Goal: Task Accomplishment & Management: Manage account settings

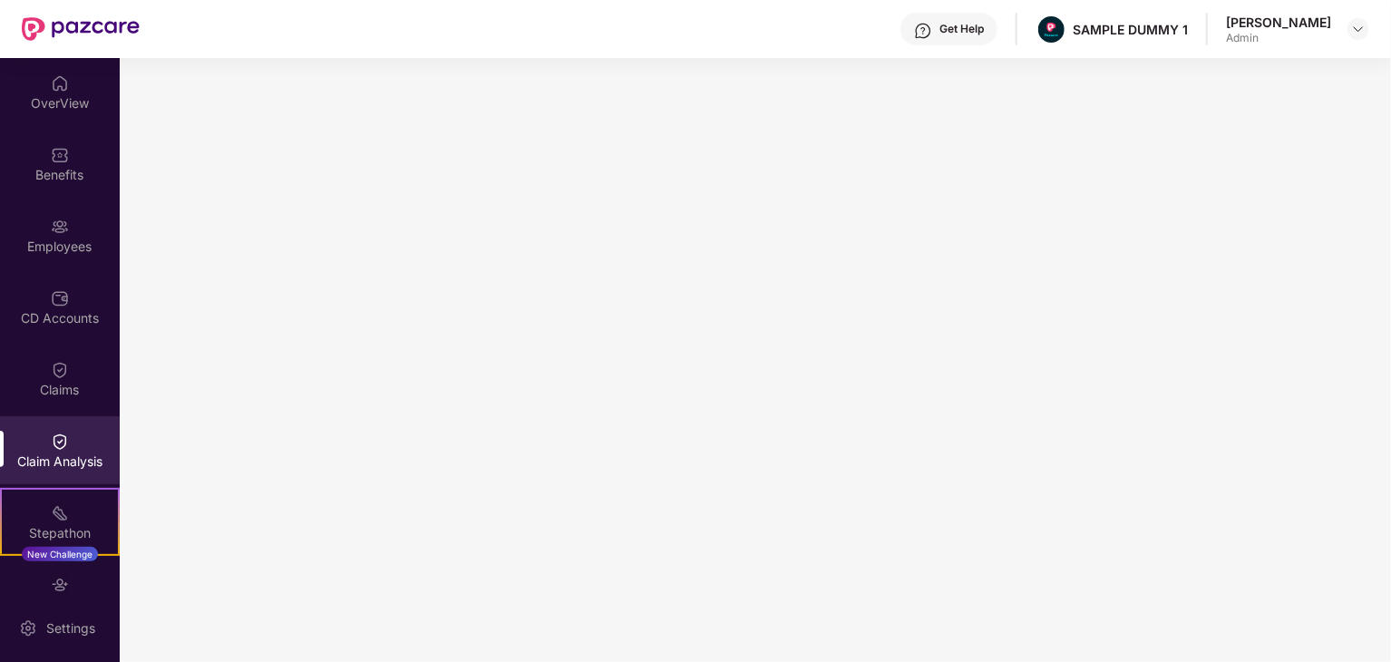
scroll to position [181, 0]
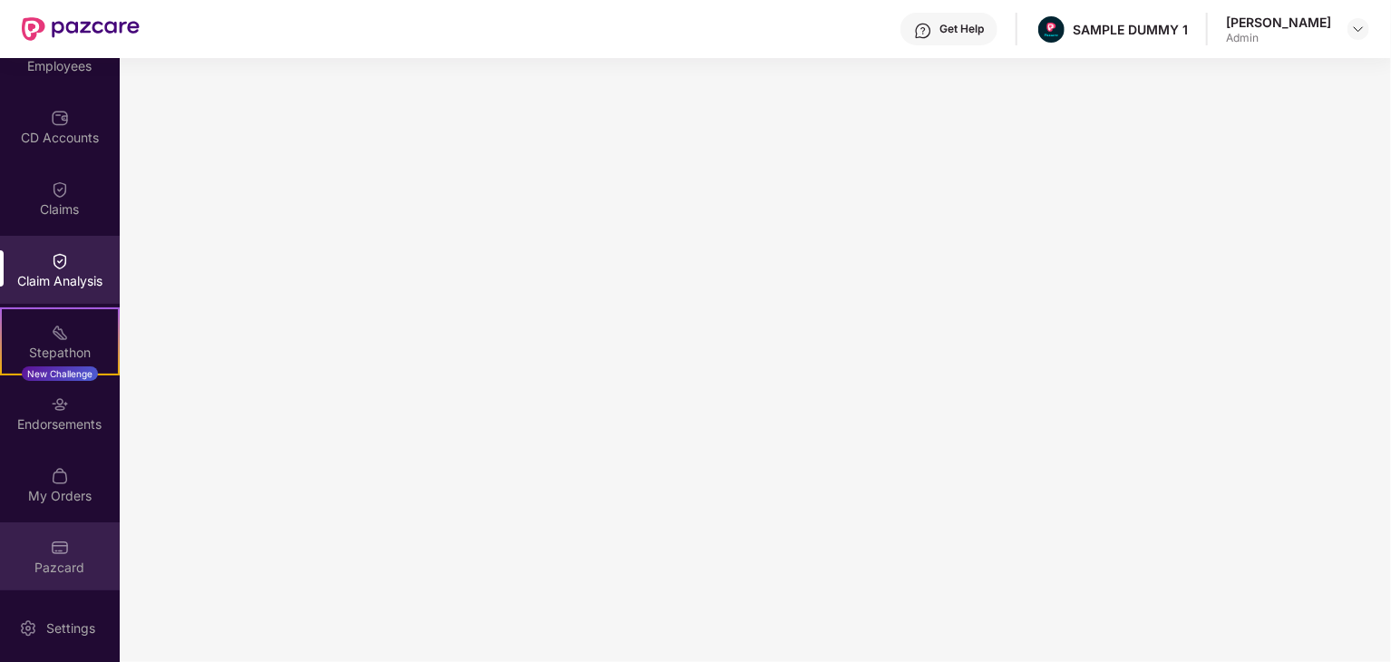
click at [54, 561] on div "Pazcard" at bounding box center [60, 567] width 120 height 18
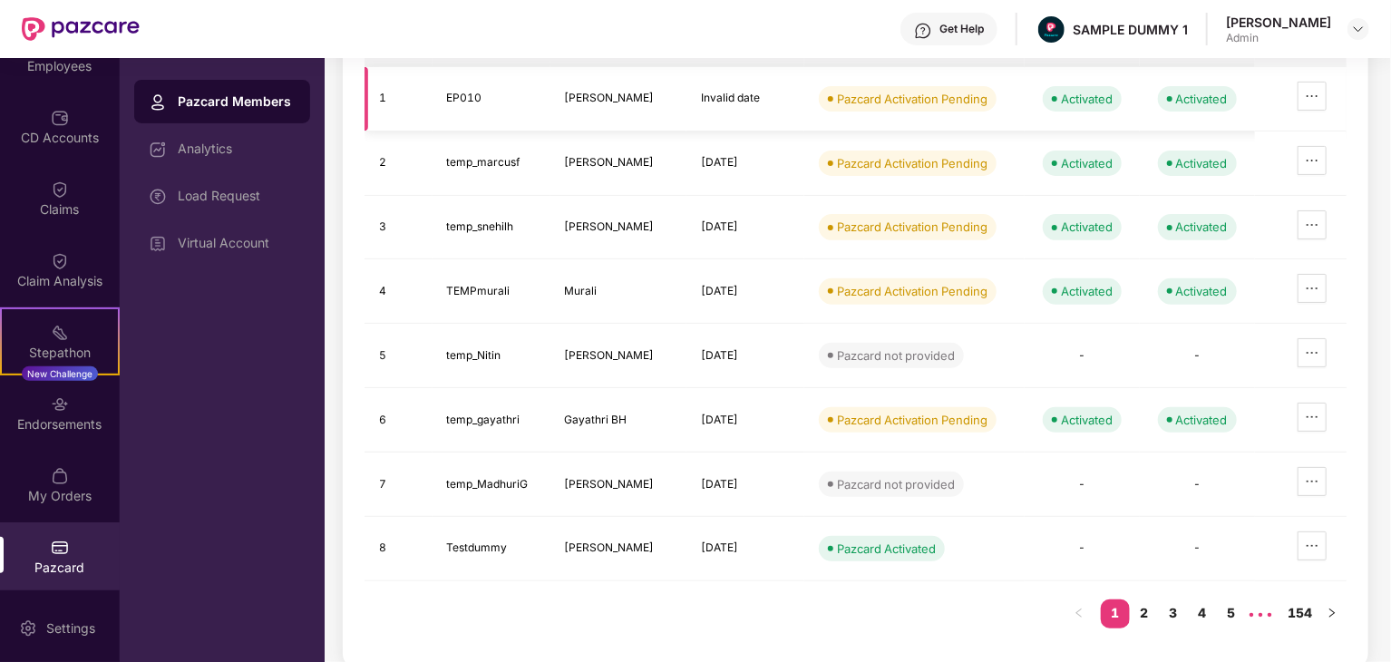
scroll to position [0, 0]
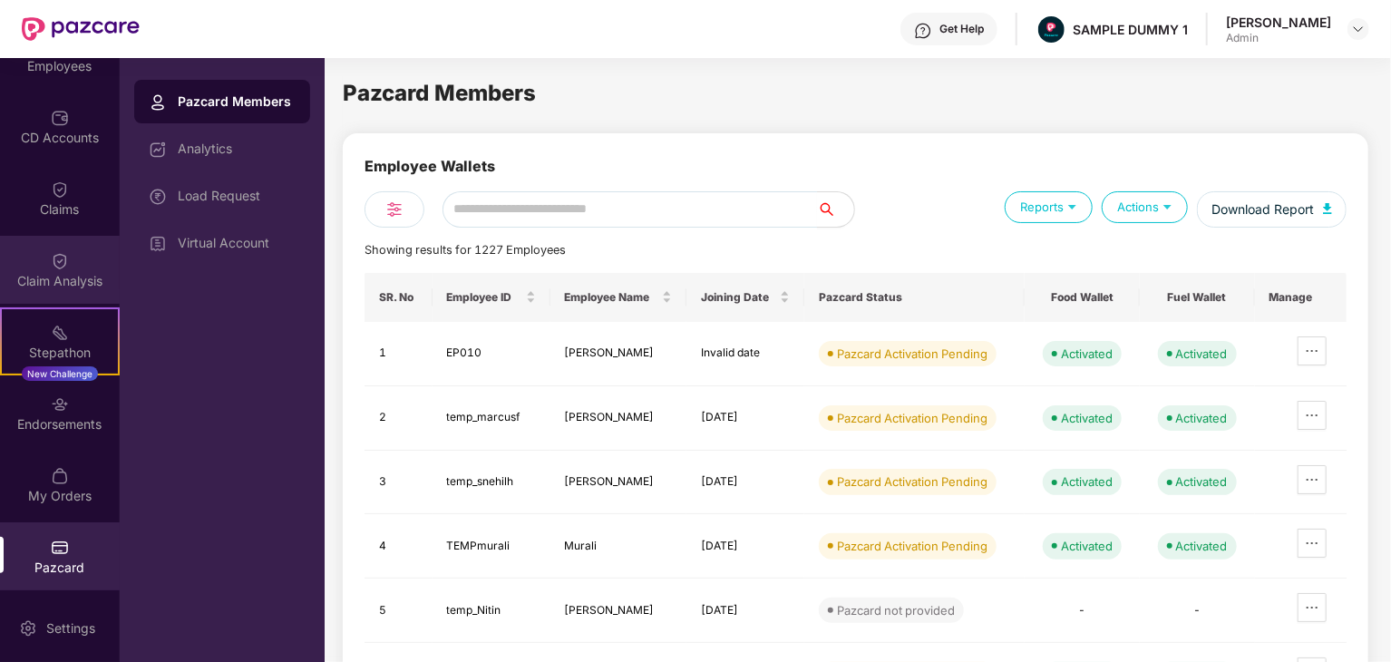
click at [53, 260] on img at bounding box center [60, 261] width 18 height 18
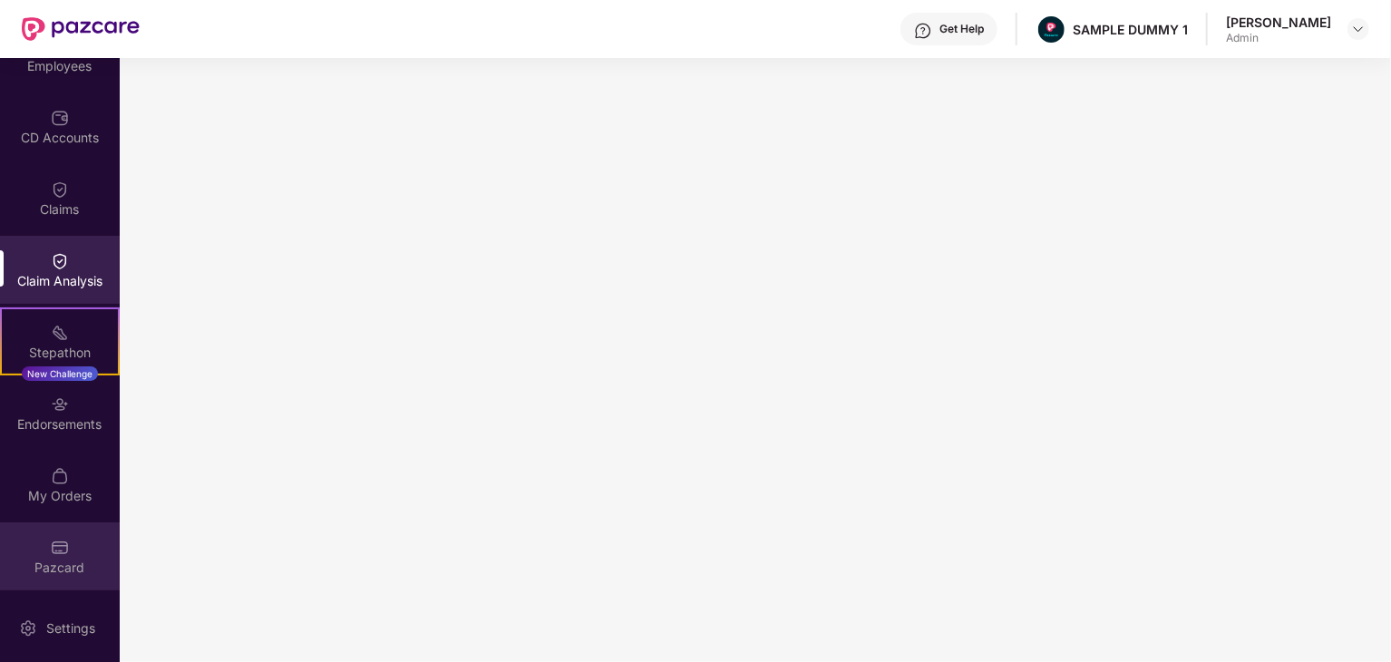
click at [73, 545] on div "Pazcard" at bounding box center [60, 556] width 120 height 68
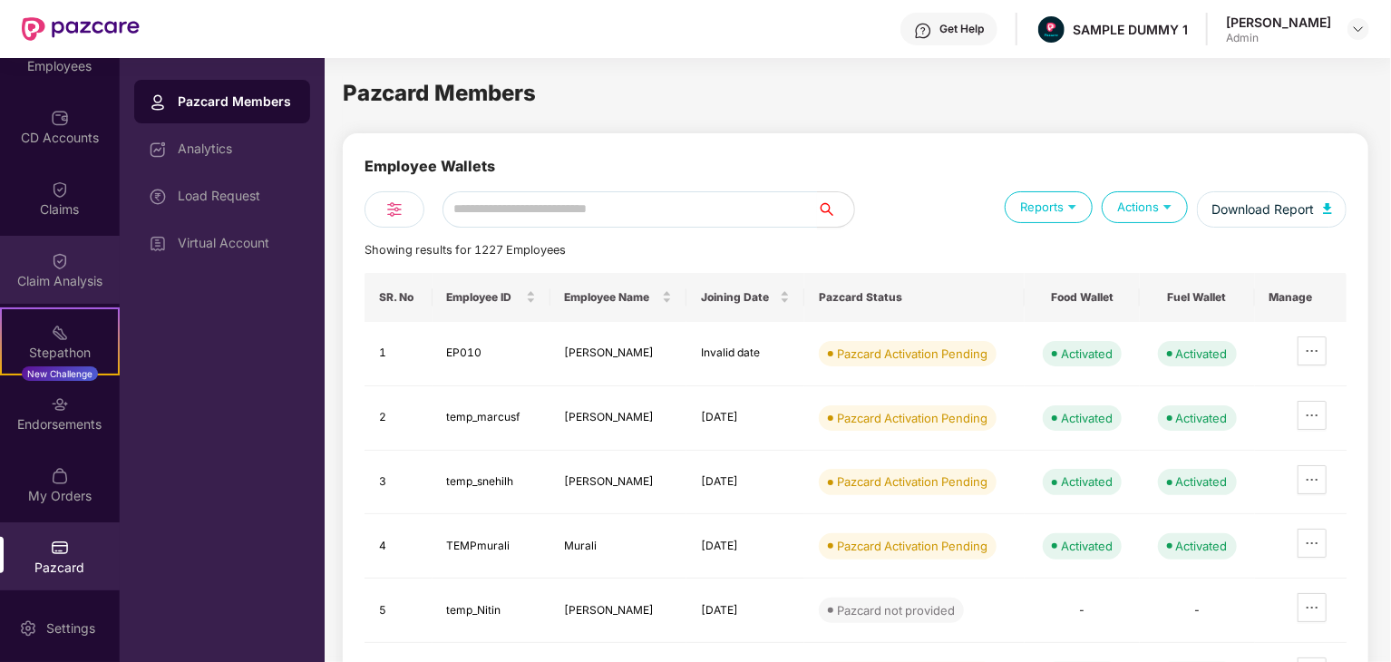
click at [73, 292] on div "Claim Analysis" at bounding box center [60, 270] width 120 height 68
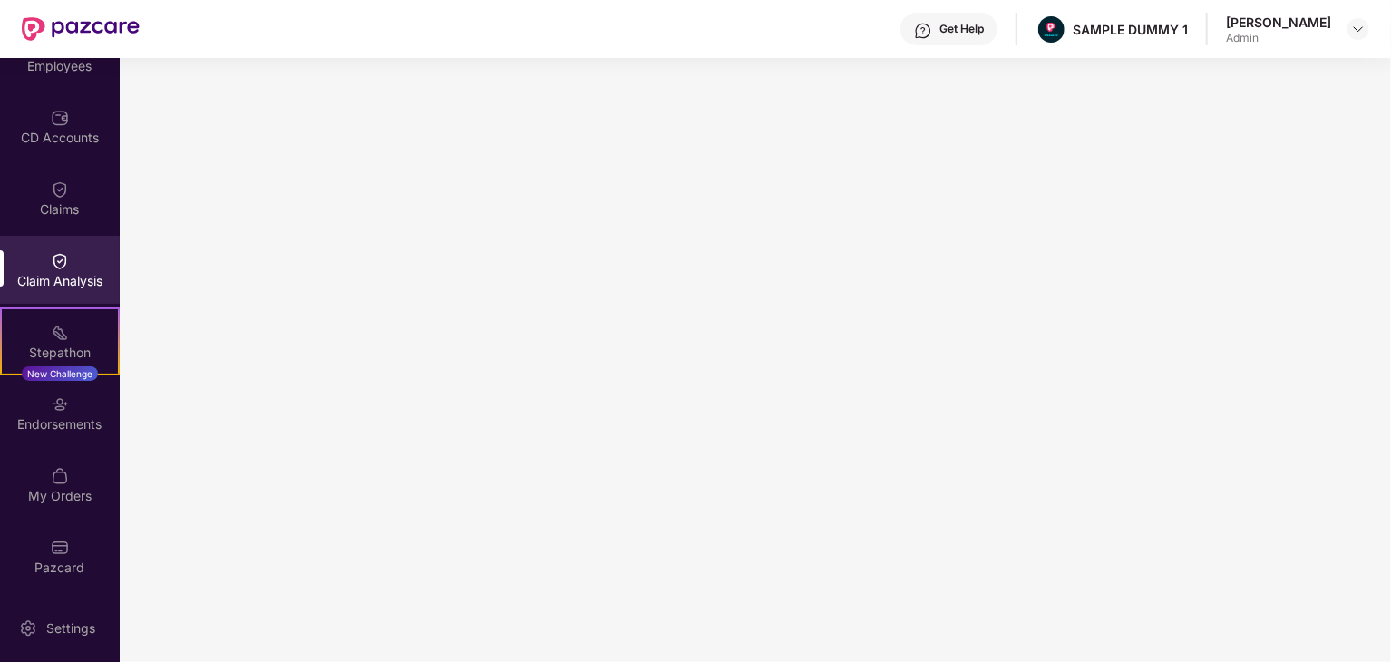
click at [852, 47] on div "Get Help SAMPLE DUMMY 1 Varsha Sharma Admin" at bounding box center [754, 29] width 1229 height 58
click at [759, 22] on div "Get Help SAMPLE DUMMY 1 Varsha Sharma Admin" at bounding box center [754, 29] width 1229 height 58
click at [64, 565] on div "Pazcard" at bounding box center [60, 567] width 120 height 18
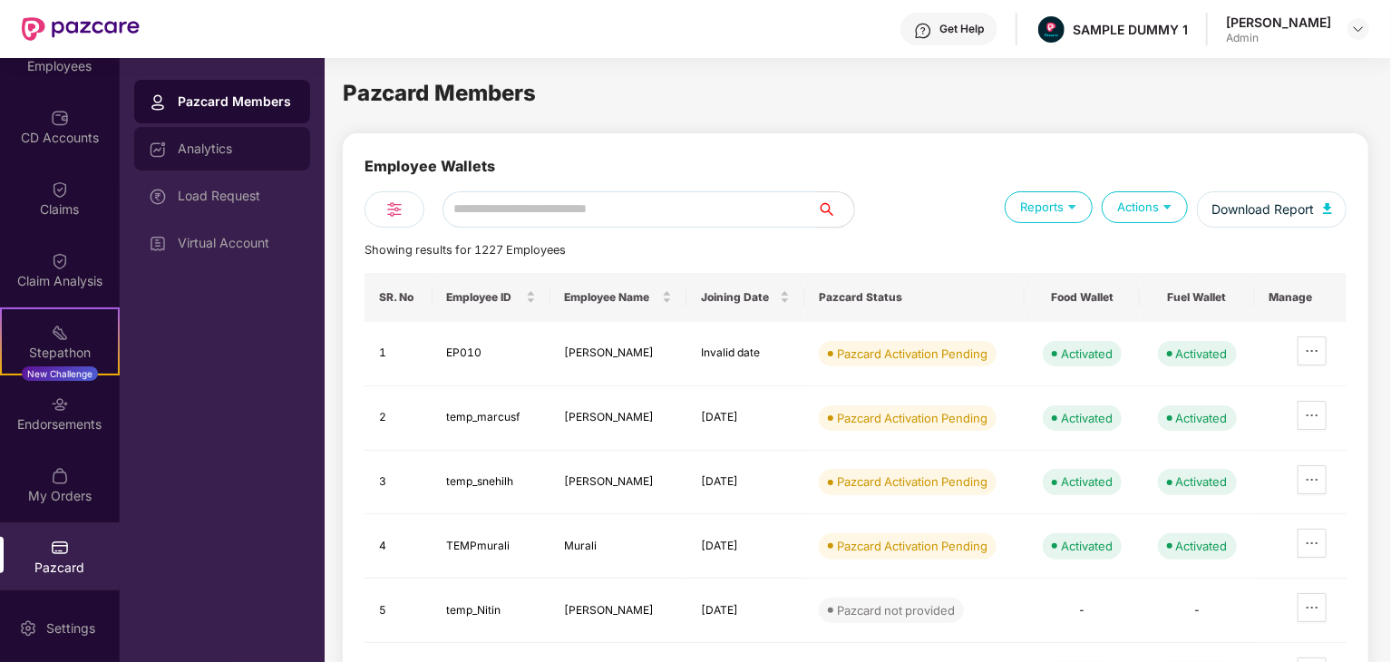
click at [257, 153] on div "Analytics" at bounding box center [237, 148] width 118 height 15
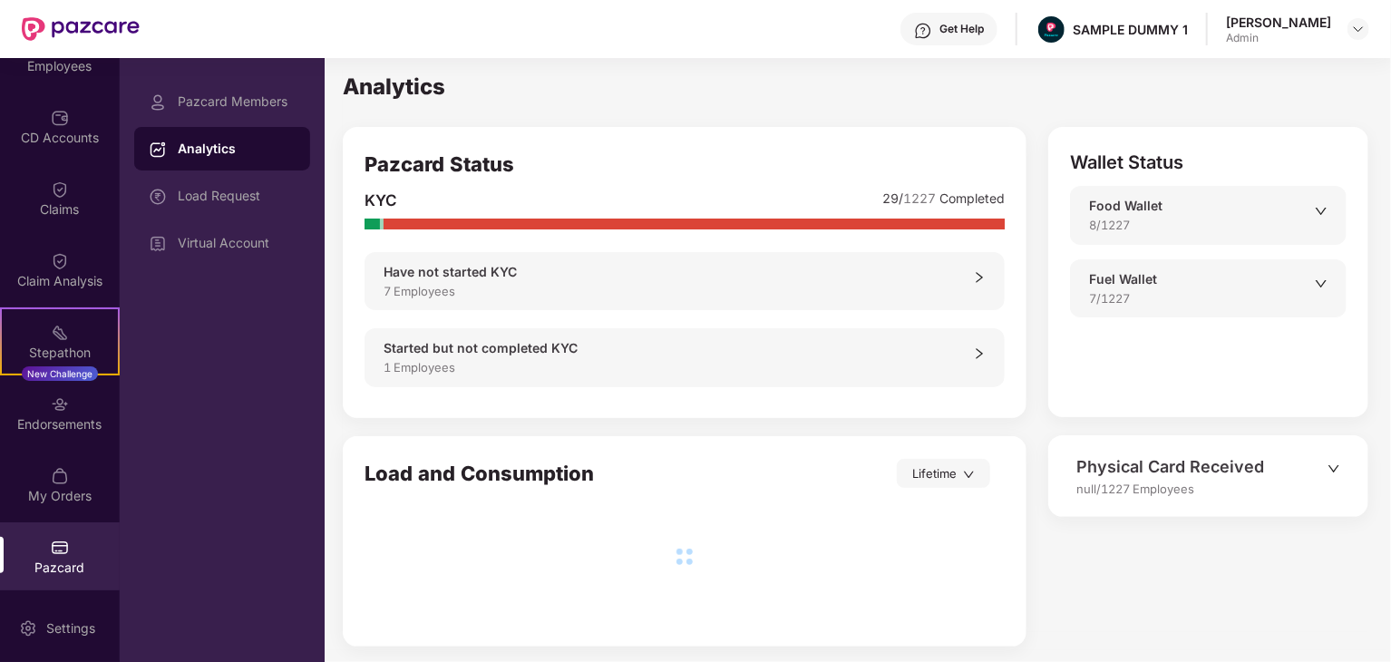
scroll to position [9, 0]
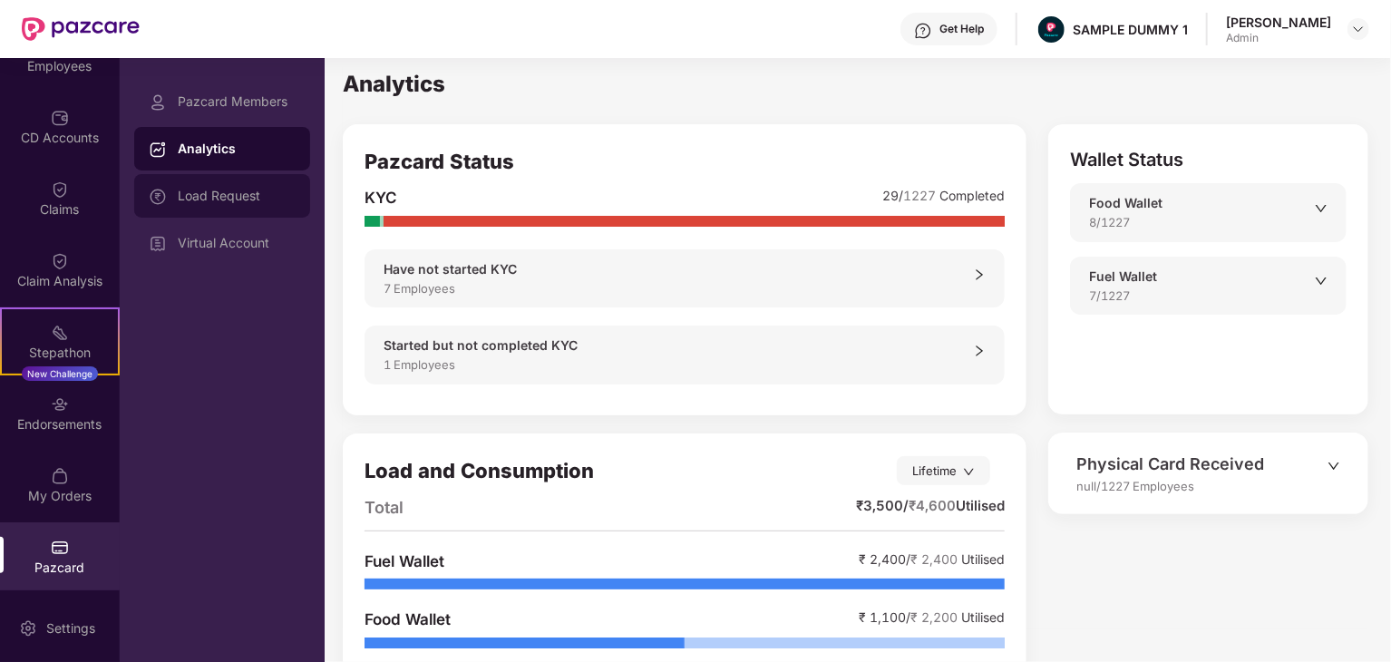
click at [253, 194] on div "Load Request" at bounding box center [237, 196] width 118 height 15
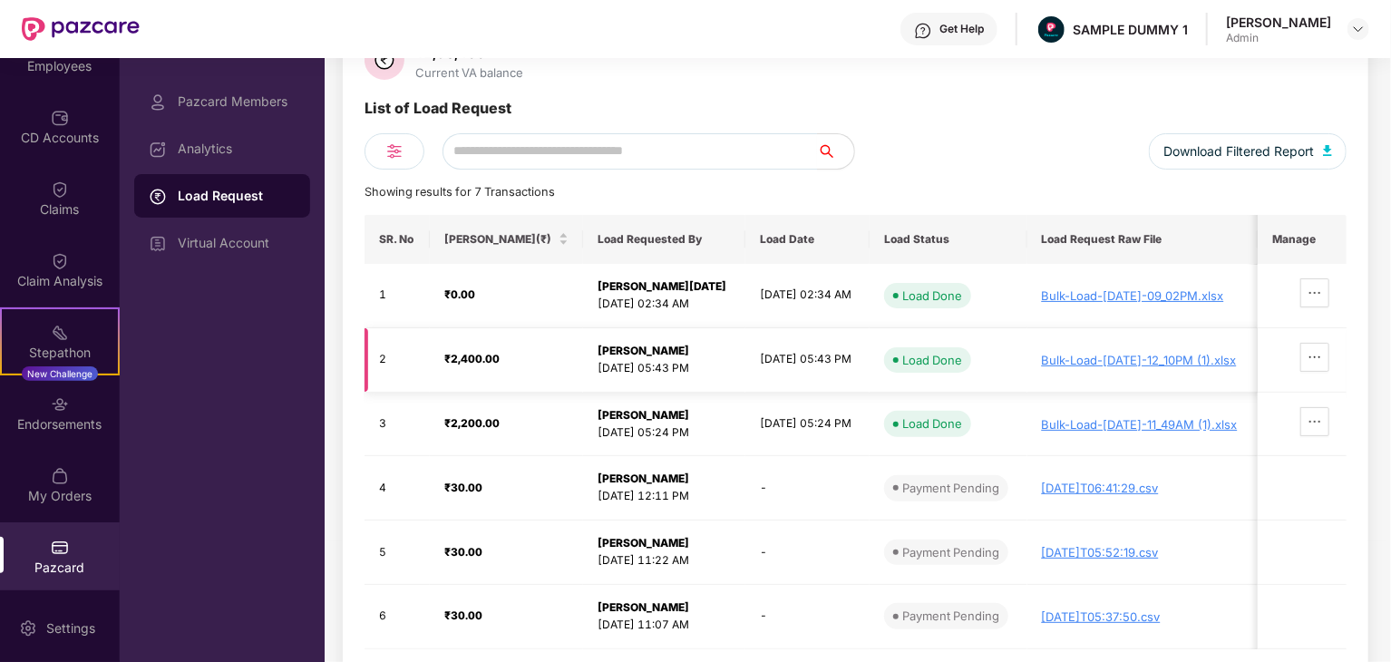
scroll to position [188, 0]
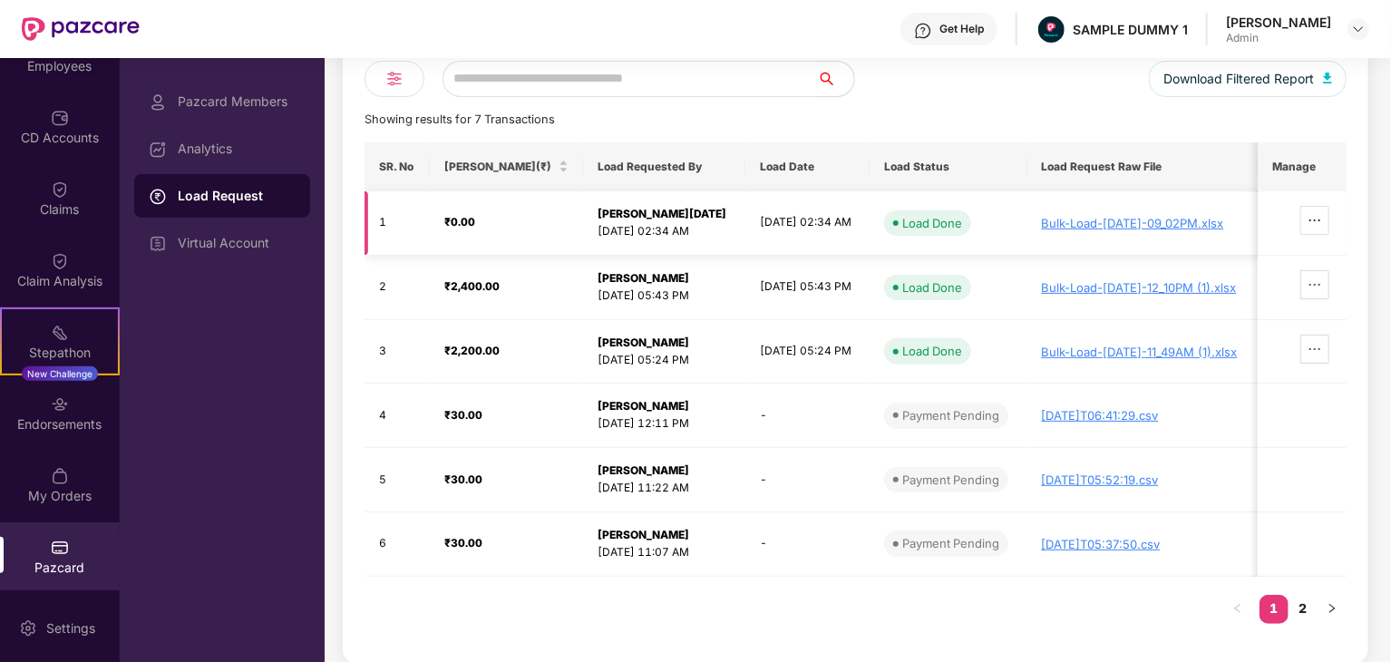
click at [1316, 221] on icon "ellipsis" at bounding box center [1314, 220] width 15 height 15
click at [266, 248] on div "Virtual Account" at bounding box center [237, 243] width 118 height 15
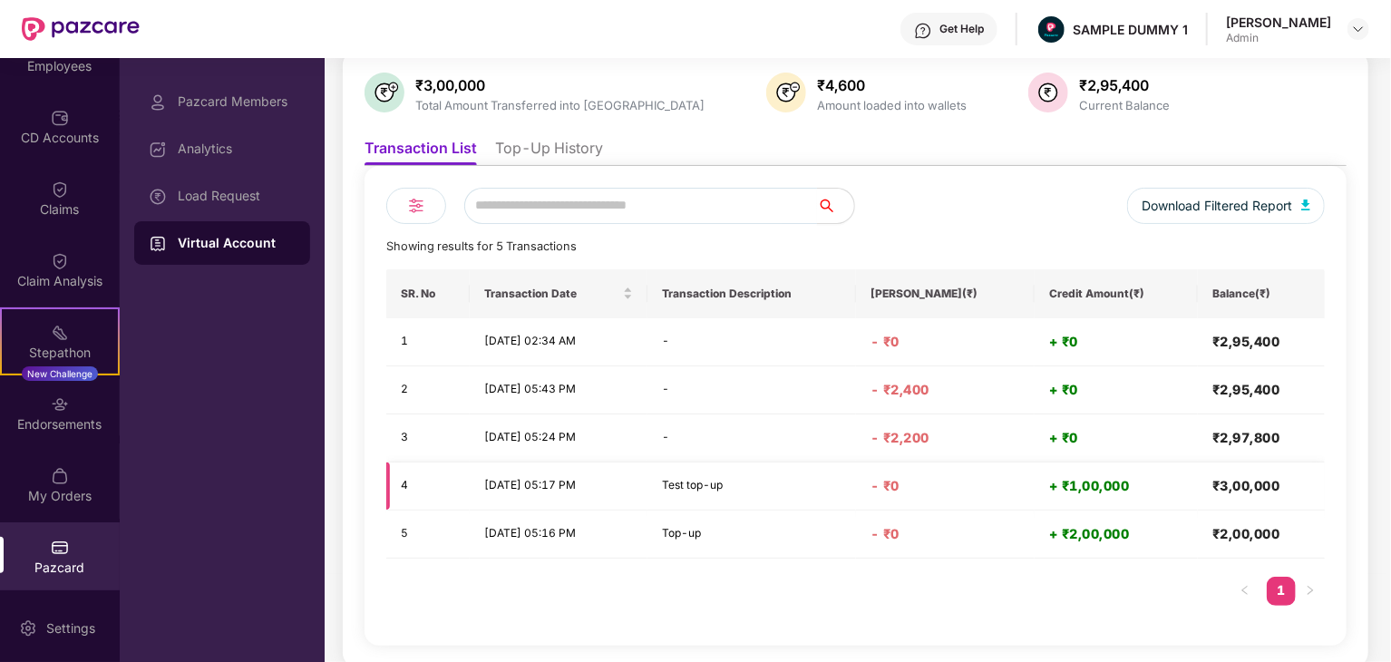
scroll to position [87, 0]
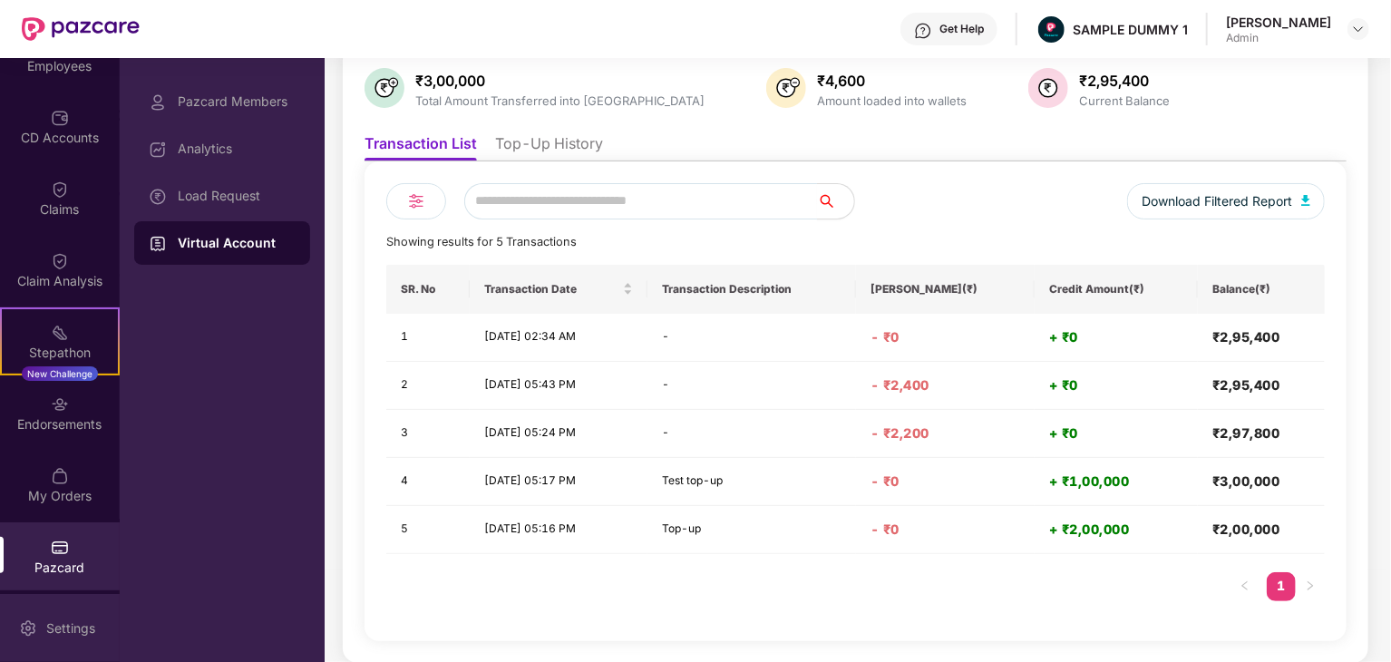
click at [68, 625] on div "Settings" at bounding box center [71, 628] width 60 height 18
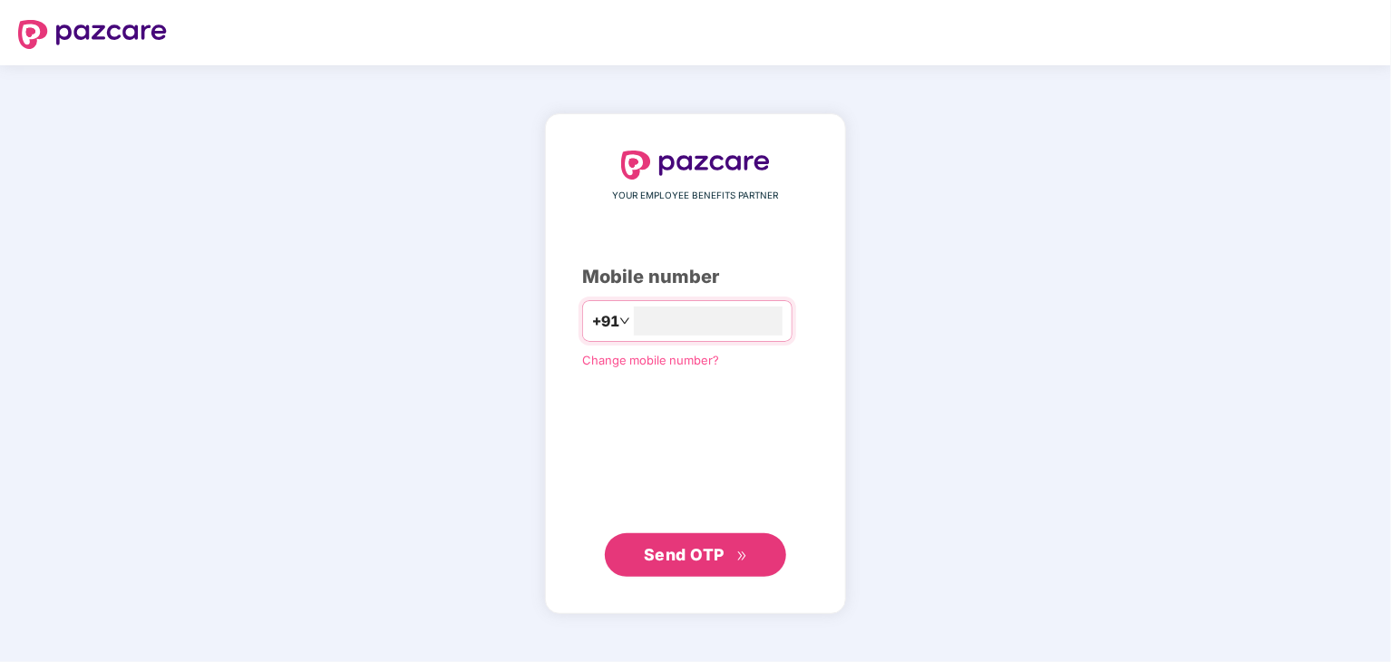
type input "**********"
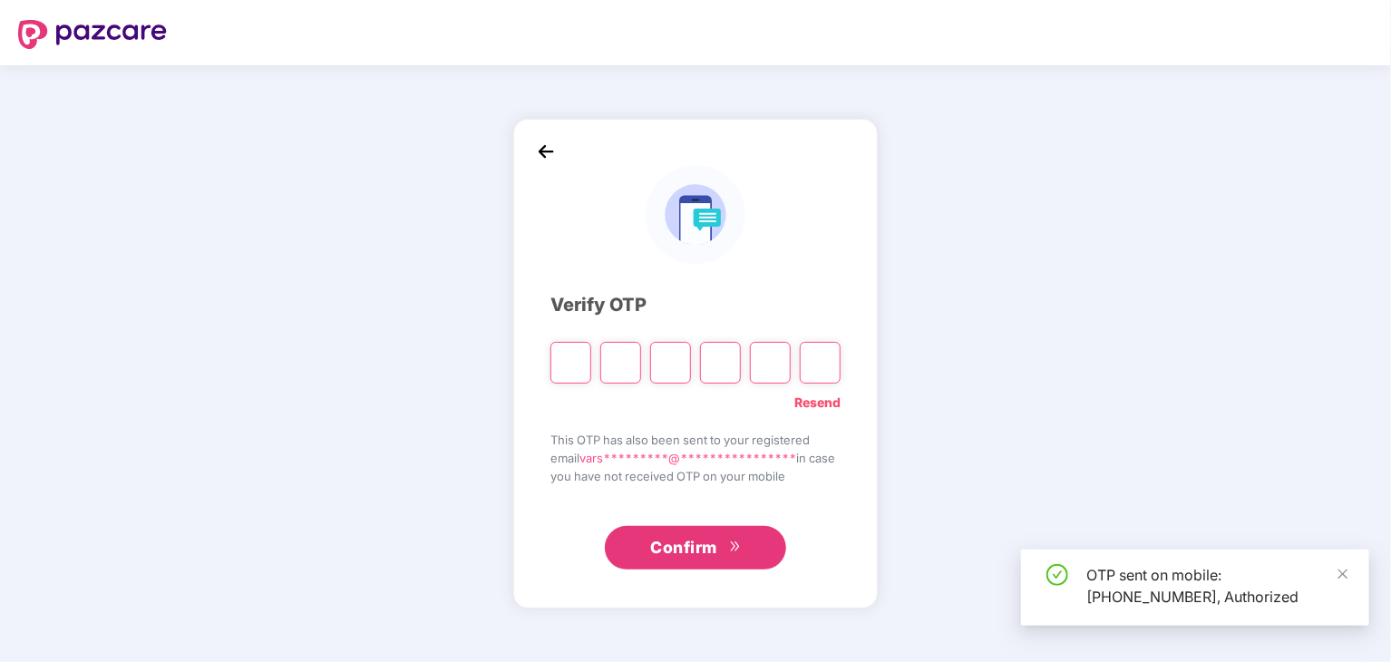
click at [567, 361] on input "Please enter verification code. Digit 1" at bounding box center [570, 363] width 41 height 42
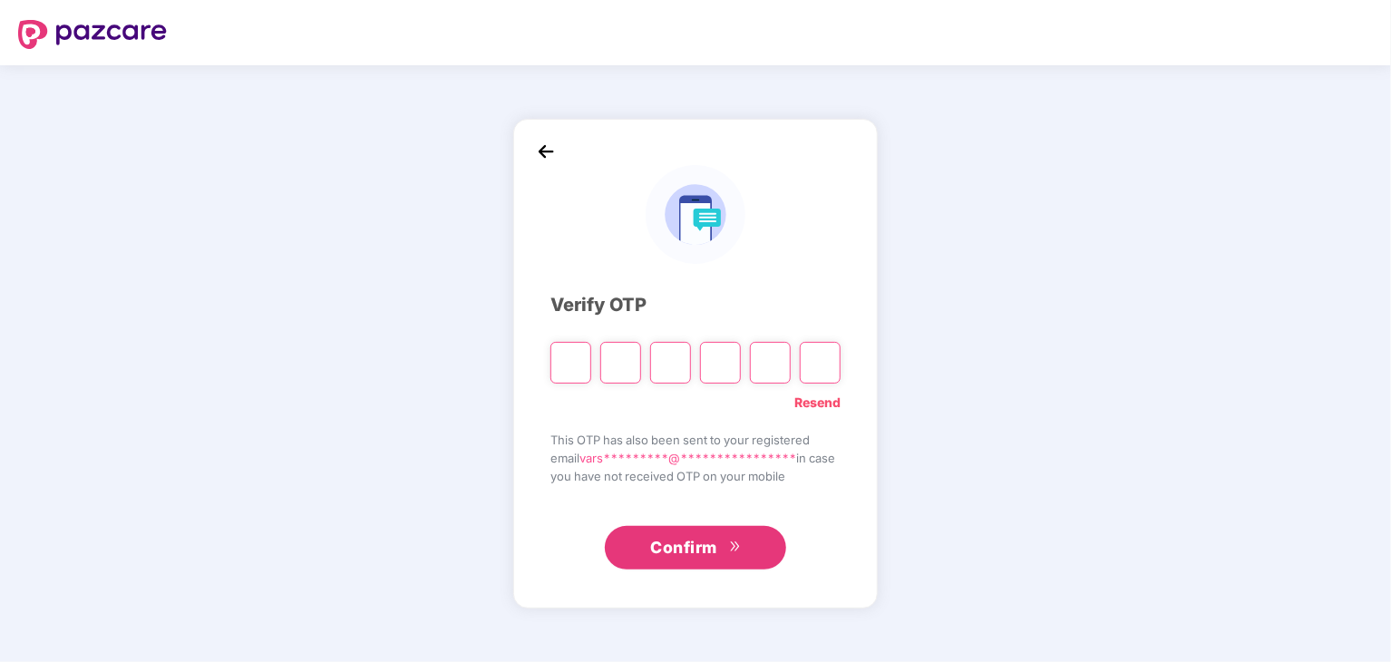
type input "*"
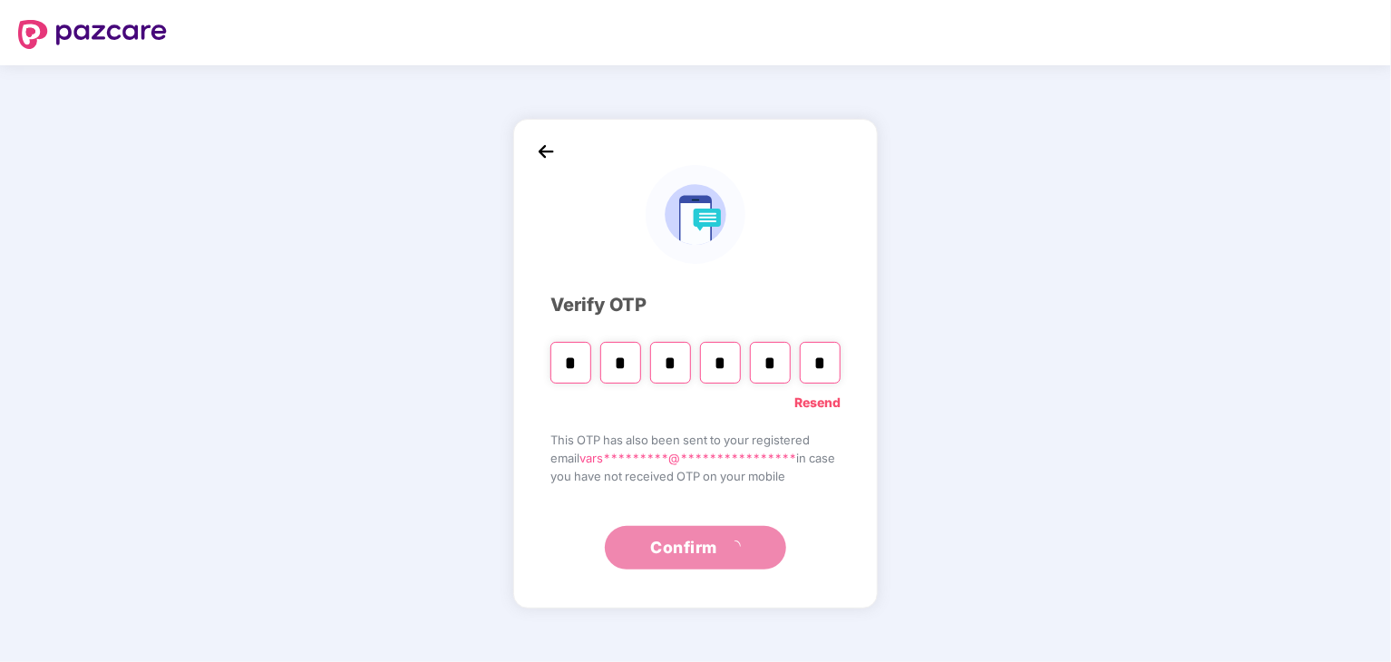
type input "*"
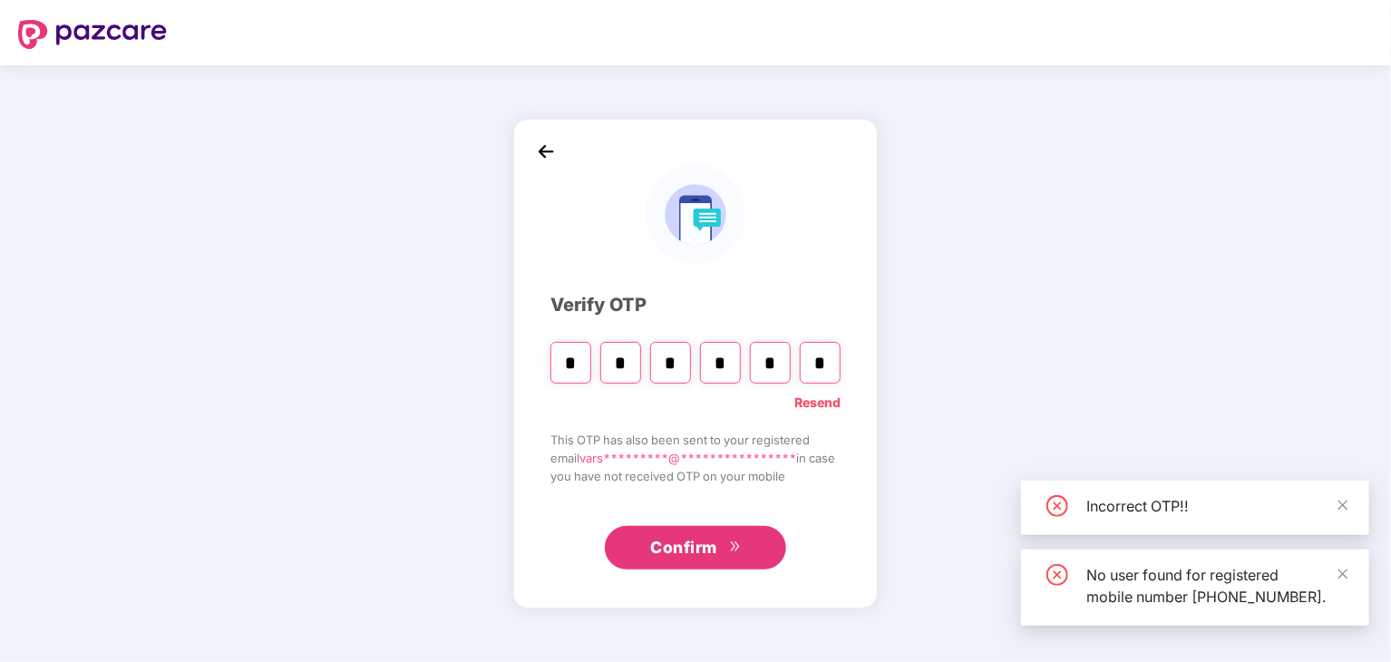
click at [829, 403] on link "Resend" at bounding box center [817, 403] width 46 height 20
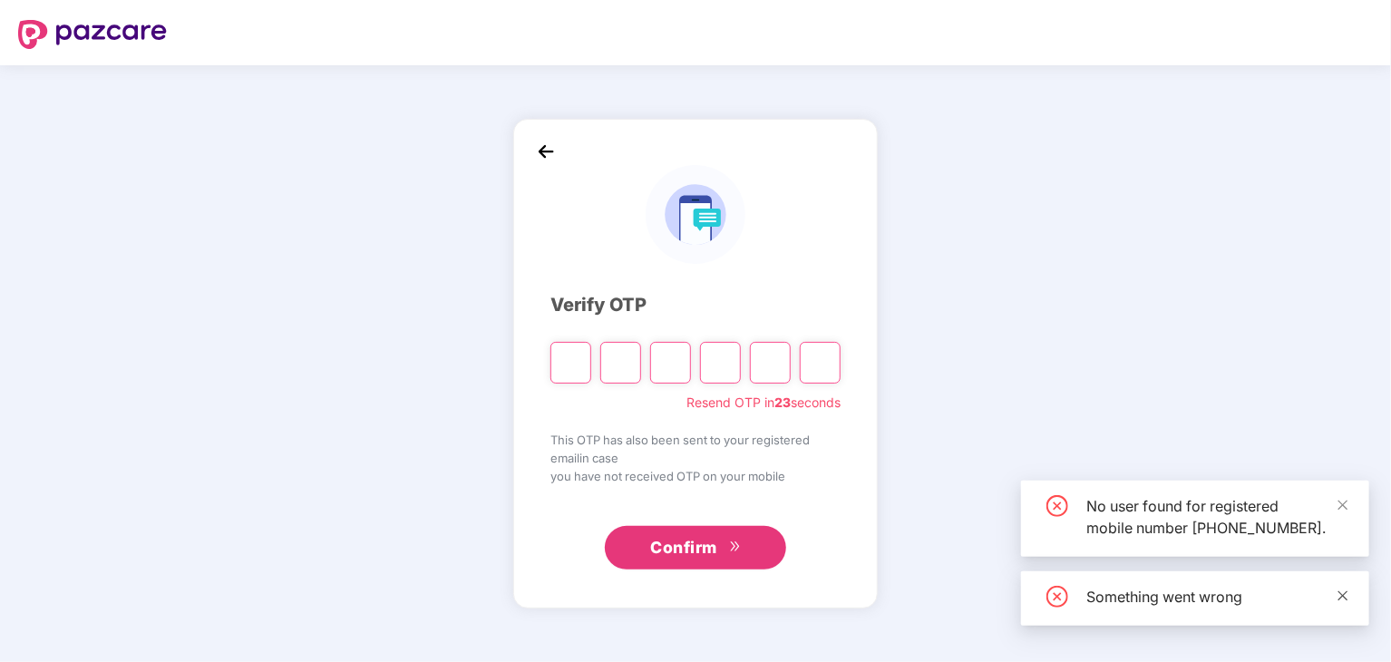
click at [1340, 596] on icon "close" at bounding box center [1343, 595] width 10 height 10
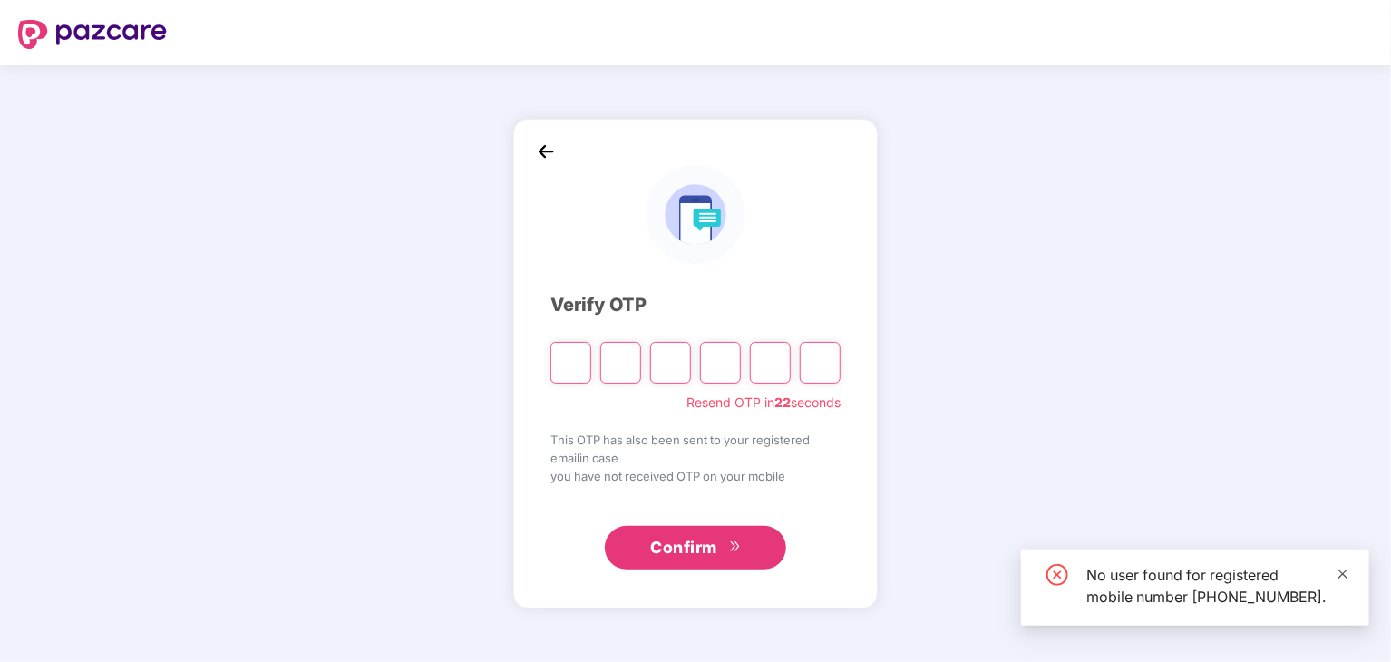
click at [1340, 568] on icon "close" at bounding box center [1343, 573] width 10 height 10
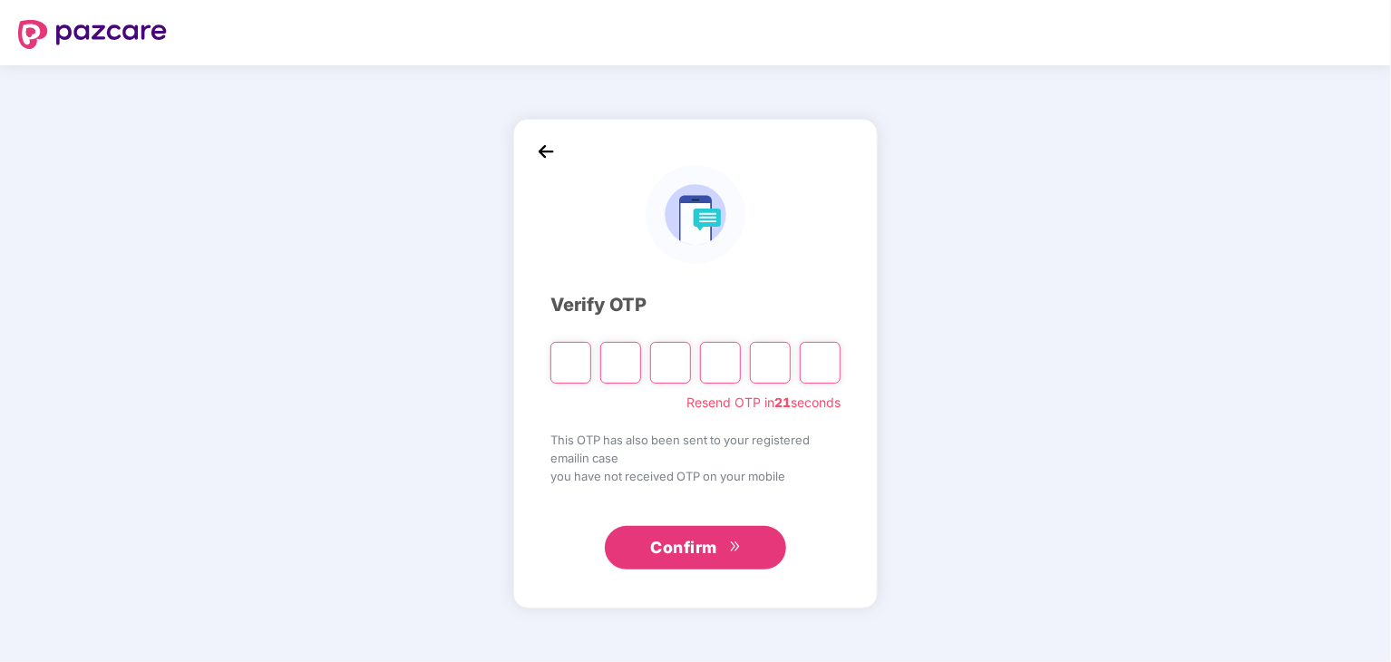
click at [570, 364] on input "Please enter verification code. Digit 1" at bounding box center [570, 363] width 41 height 42
click at [555, 151] on img at bounding box center [545, 151] width 27 height 27
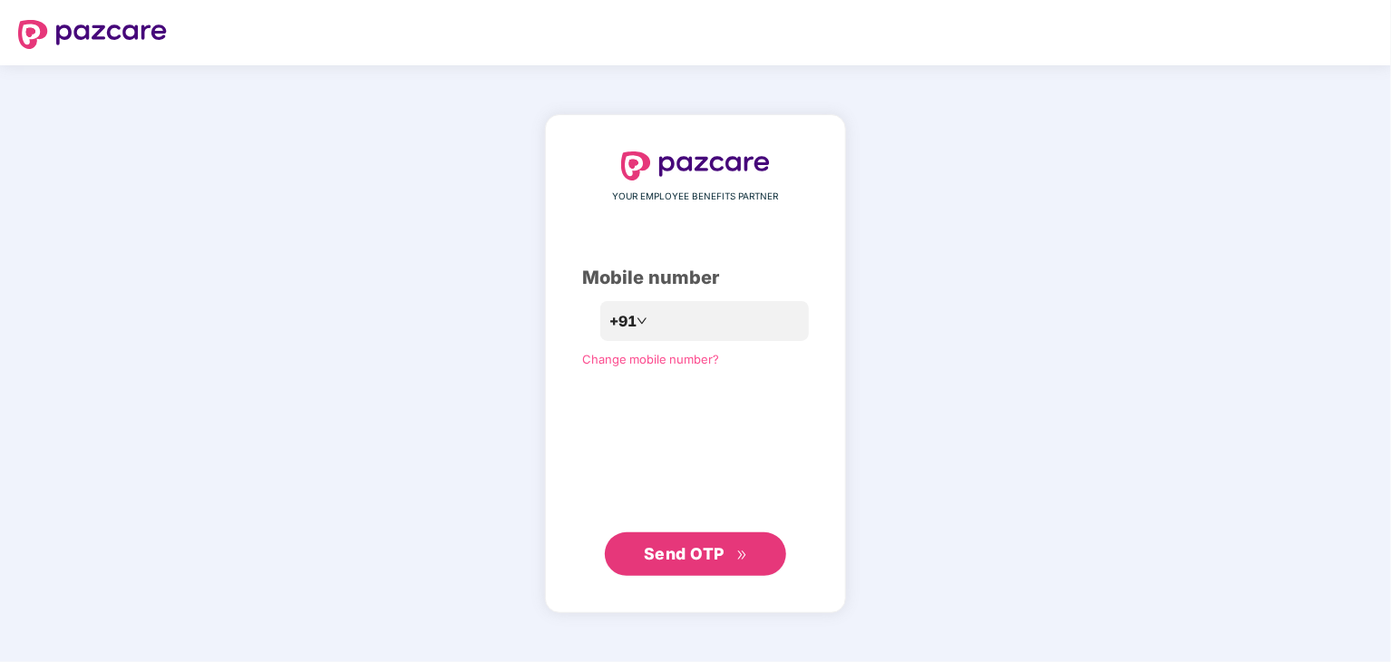
click at [732, 569] on button "Send OTP" at bounding box center [695, 554] width 181 height 44
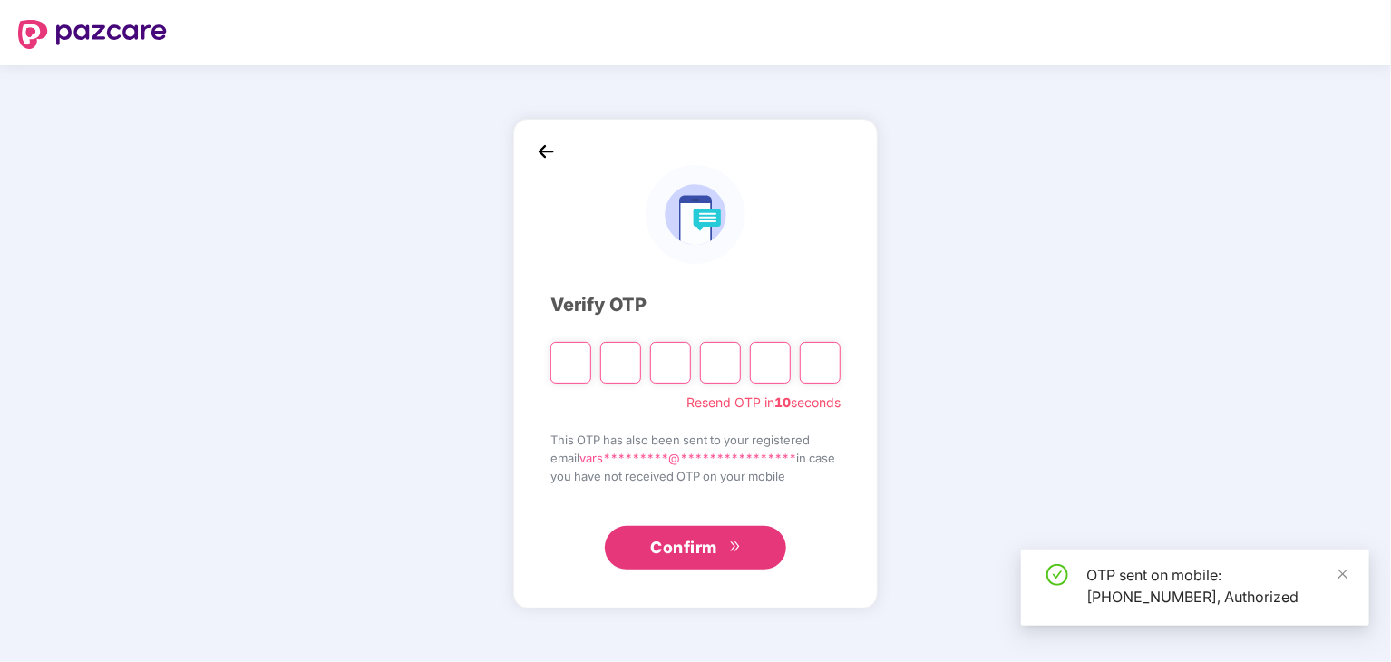
click at [571, 371] on input "Please enter verification code. Digit 1" at bounding box center [570, 363] width 41 height 42
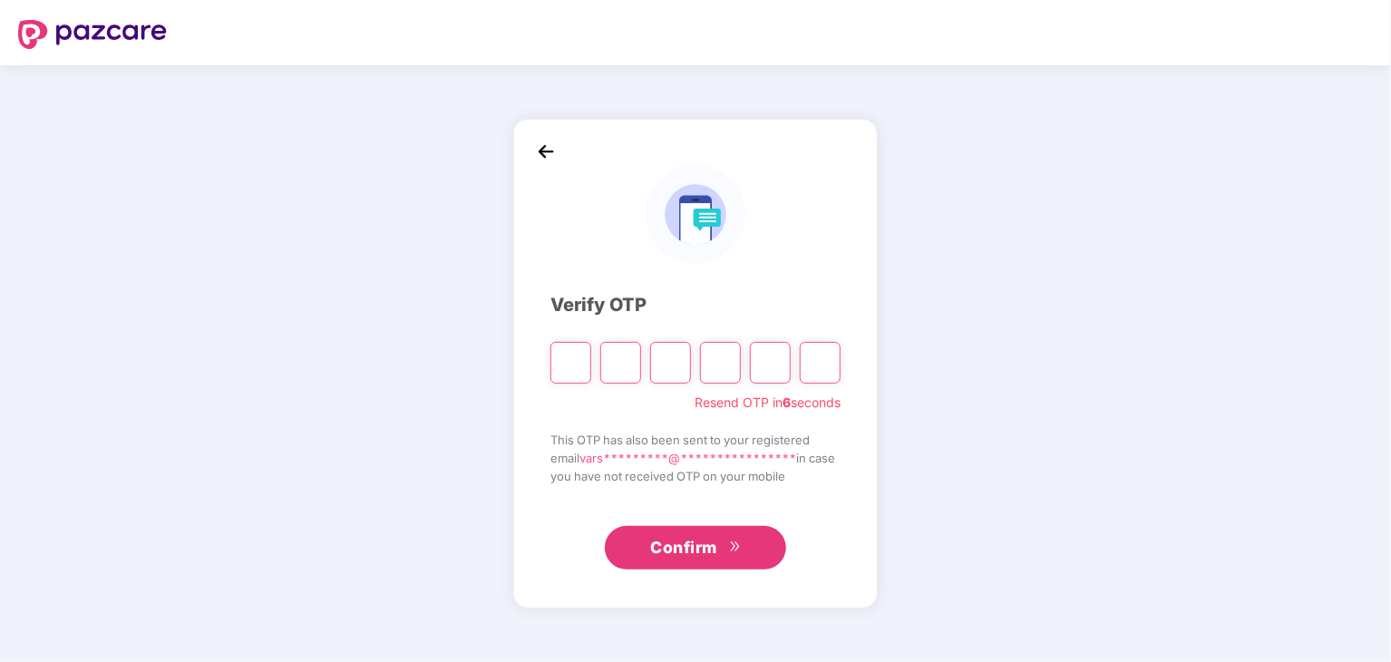
type input "*"
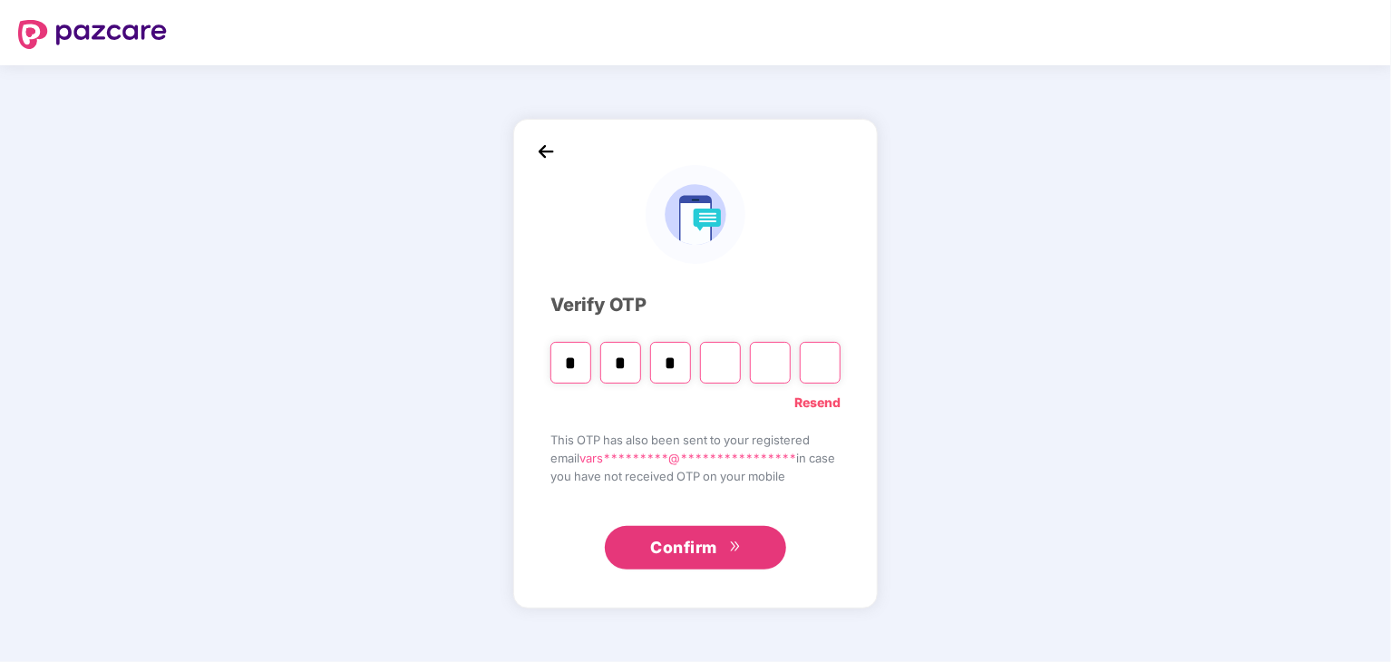
type input "*"
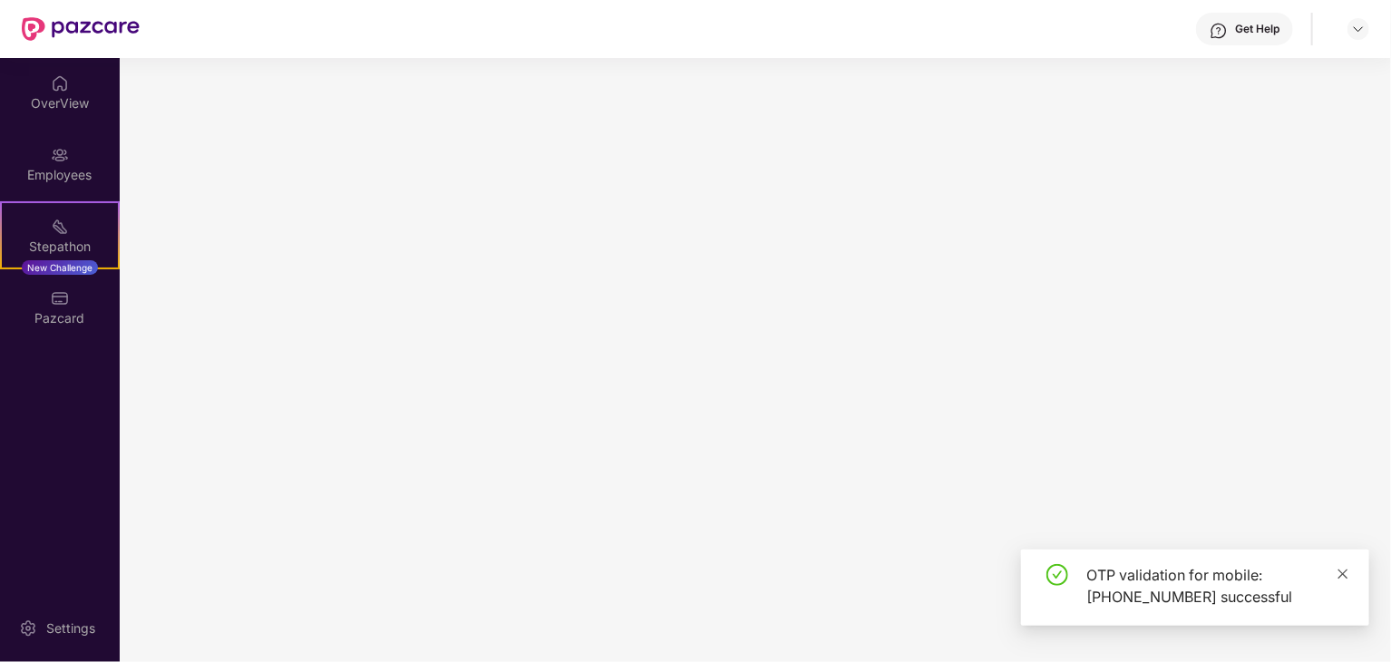
click at [1345, 577] on icon "close" at bounding box center [1343, 573] width 10 height 10
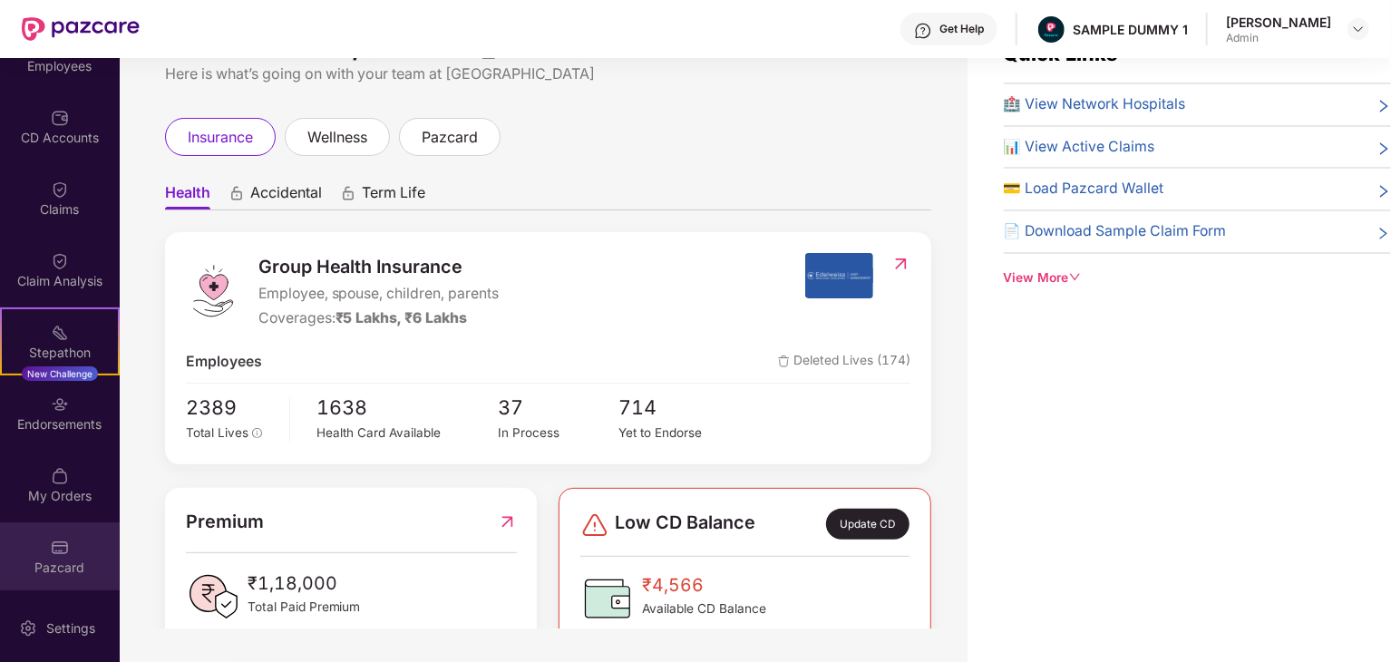
scroll to position [58, 0]
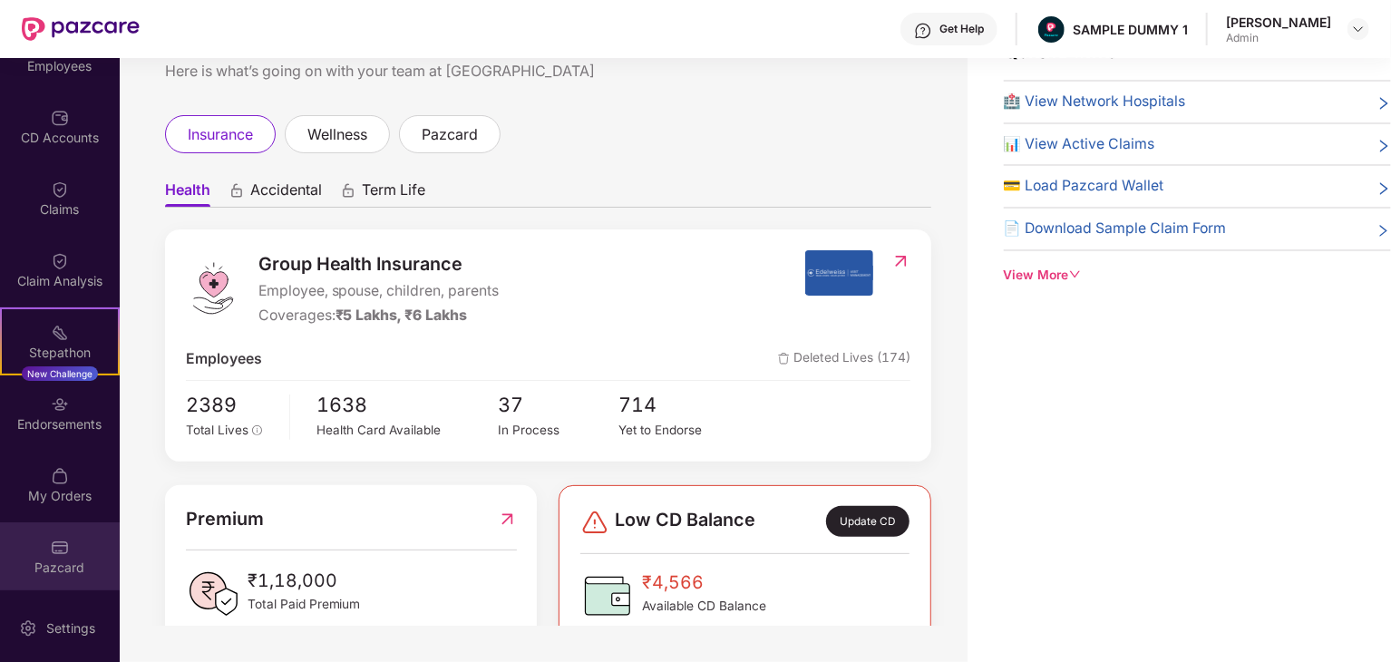
click at [53, 560] on div "Pazcard" at bounding box center [60, 567] width 120 height 18
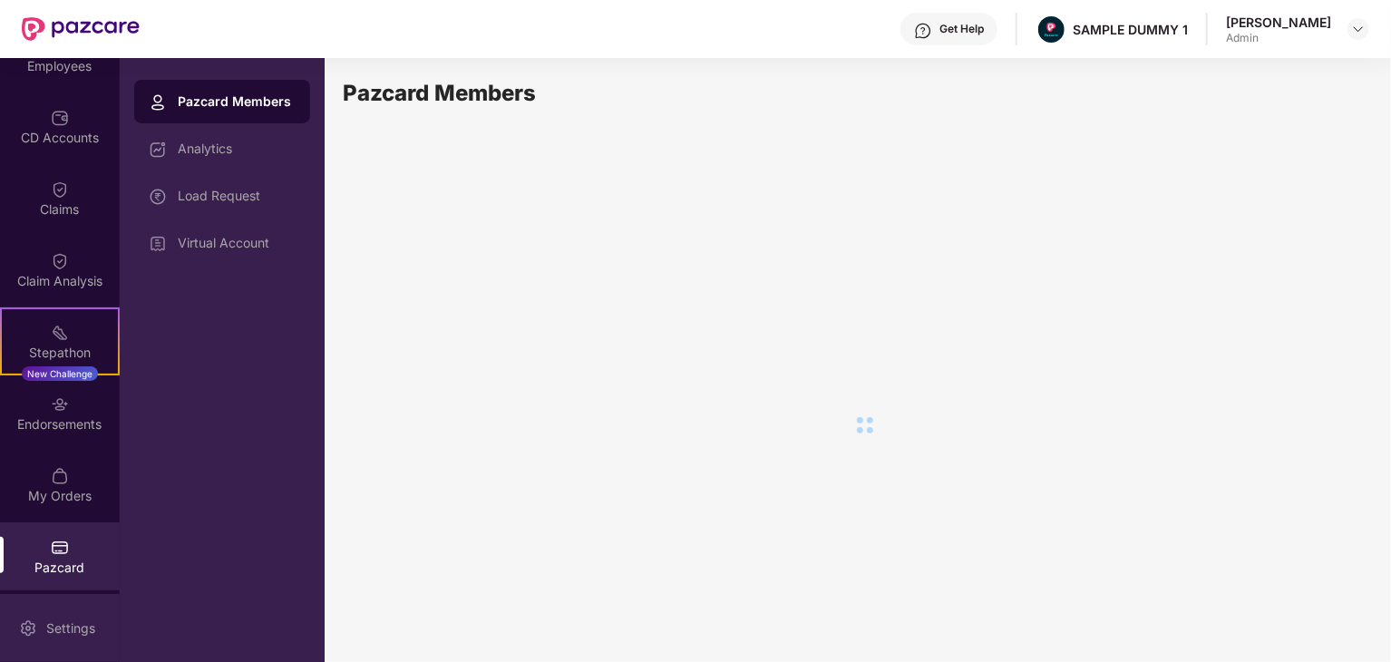
click at [40, 635] on div "Settings" at bounding box center [60, 628] width 120 height 68
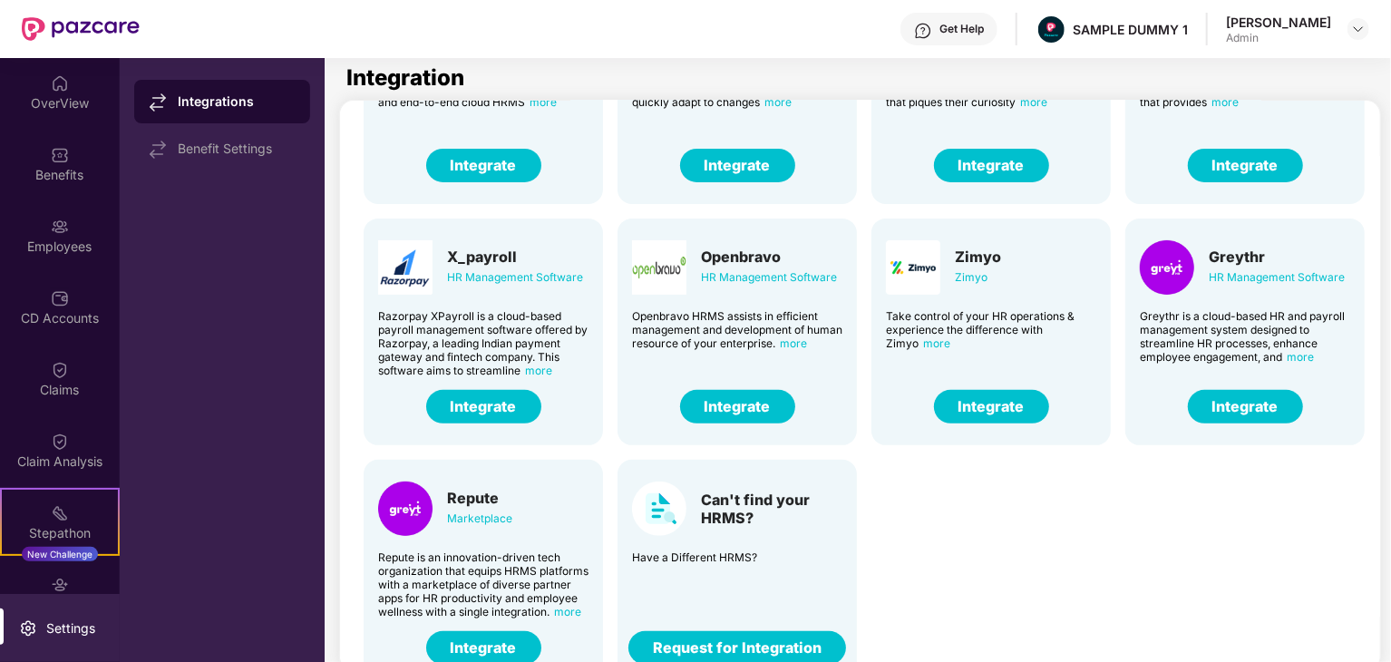
scroll to position [190, 0]
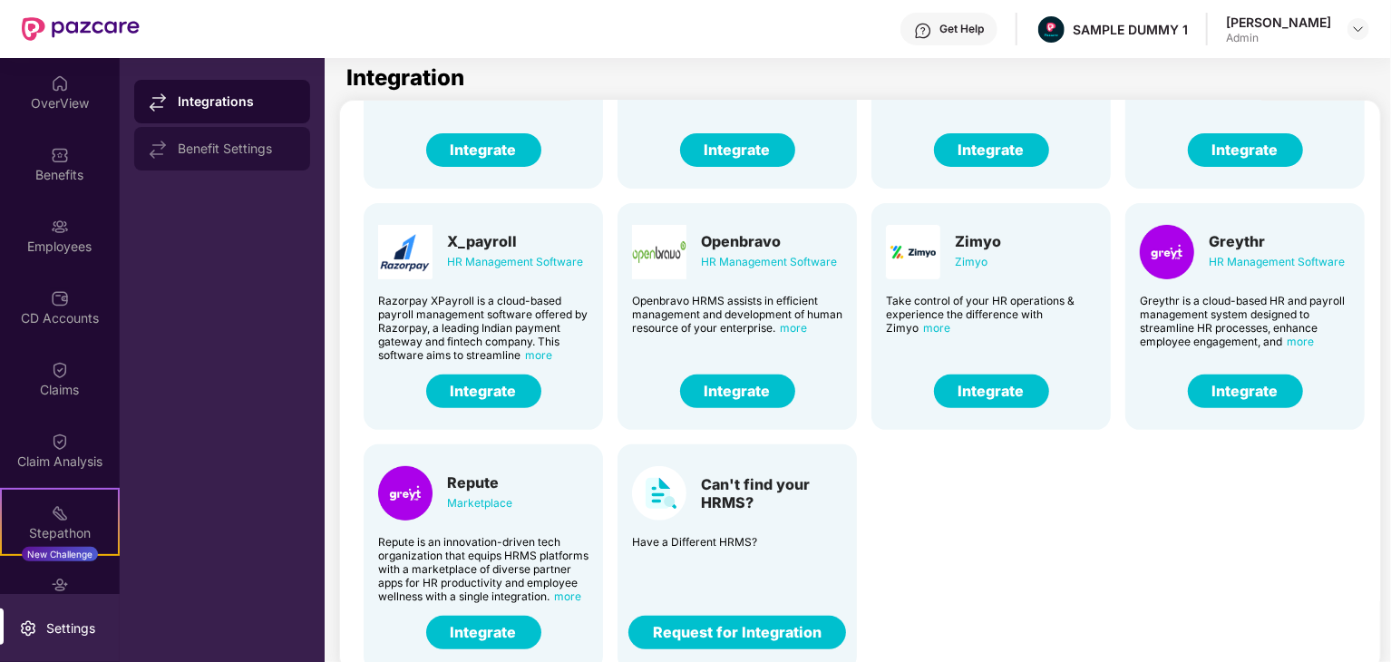
click at [275, 150] on div "Benefit Settings" at bounding box center [237, 148] width 118 height 15
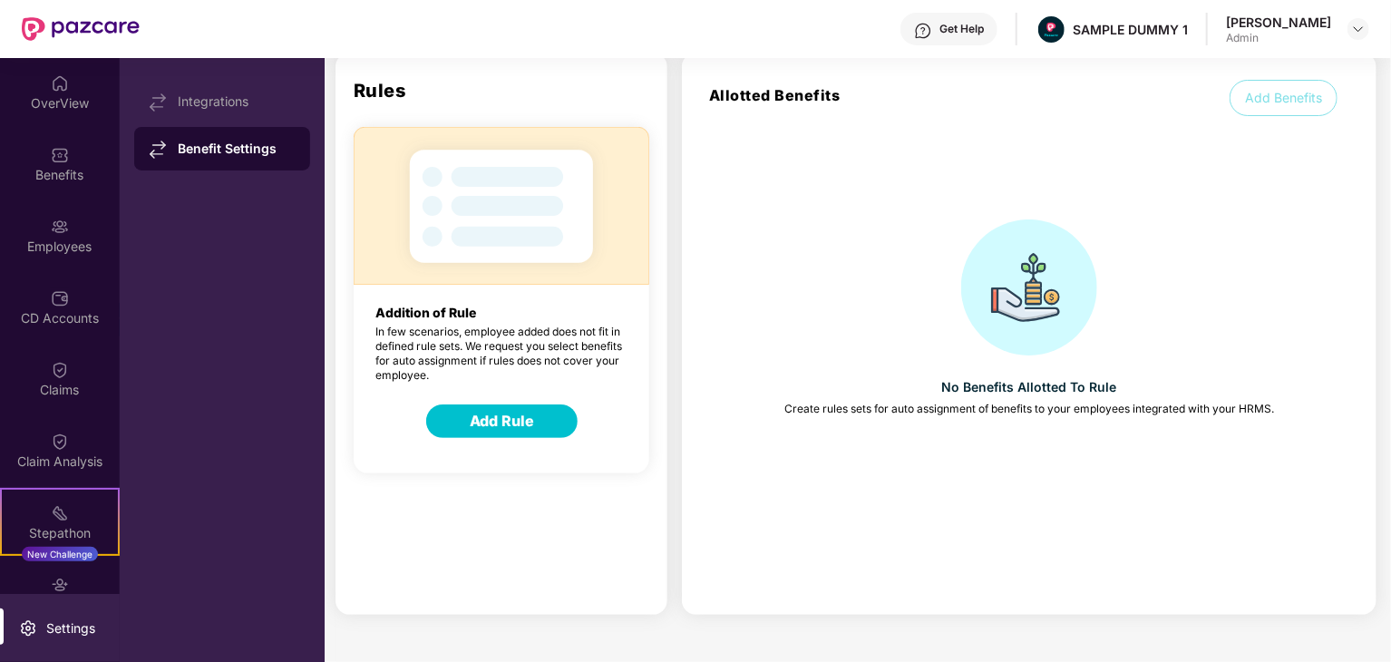
scroll to position [69, 0]
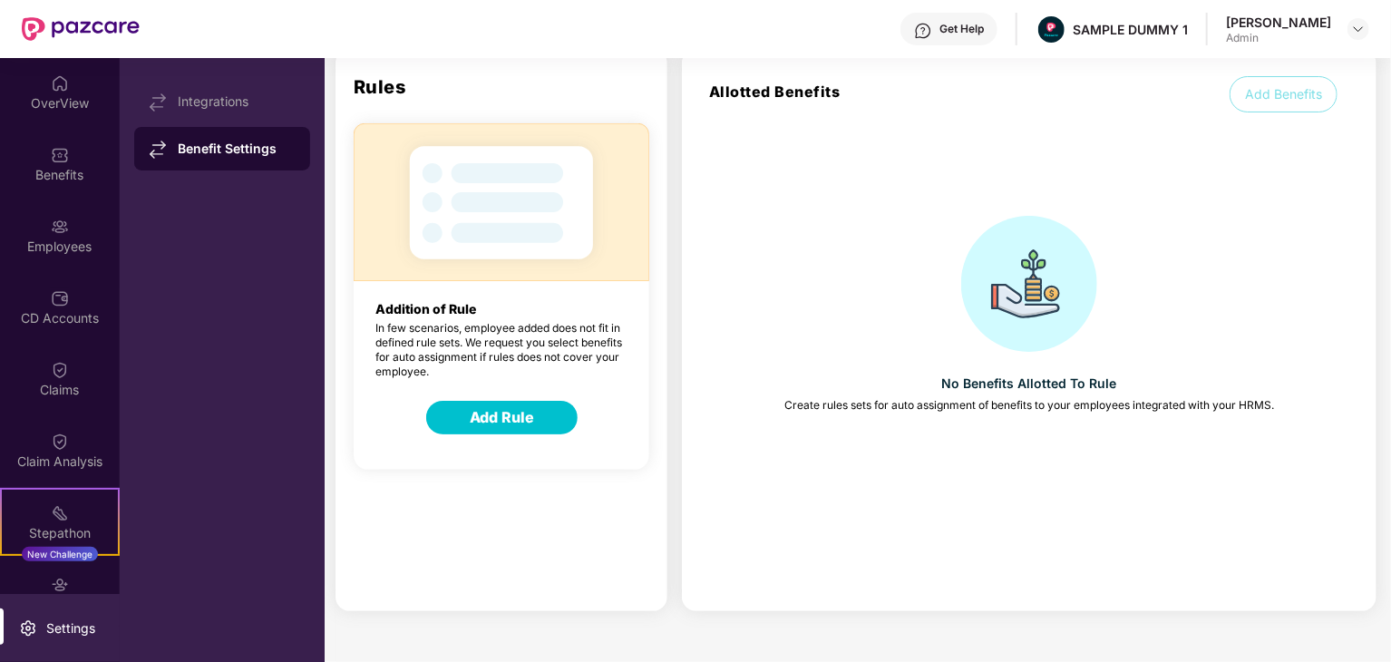
click at [548, 415] on button "Add Rule" at bounding box center [501, 418] width 151 height 34
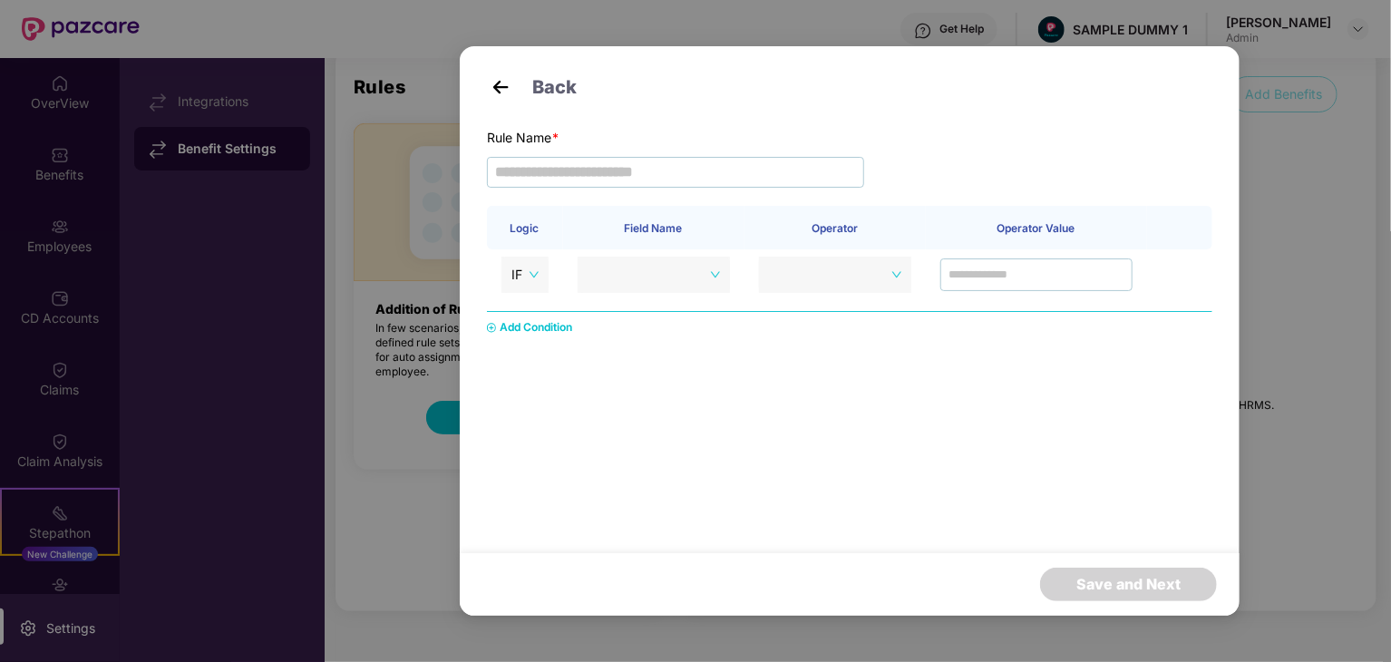
click at [552, 328] on div "Add Condition" at bounding box center [535, 327] width 73 height 17
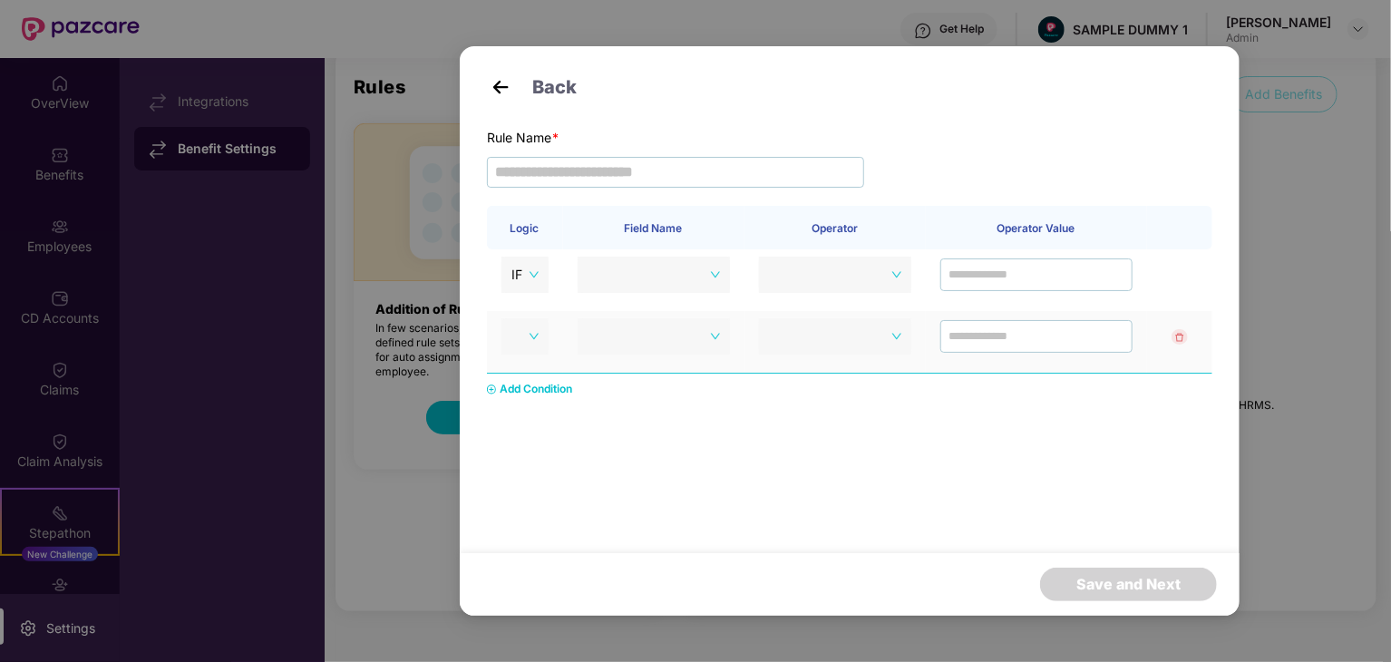
click at [1180, 337] on img at bounding box center [1178, 336] width 15 height 15
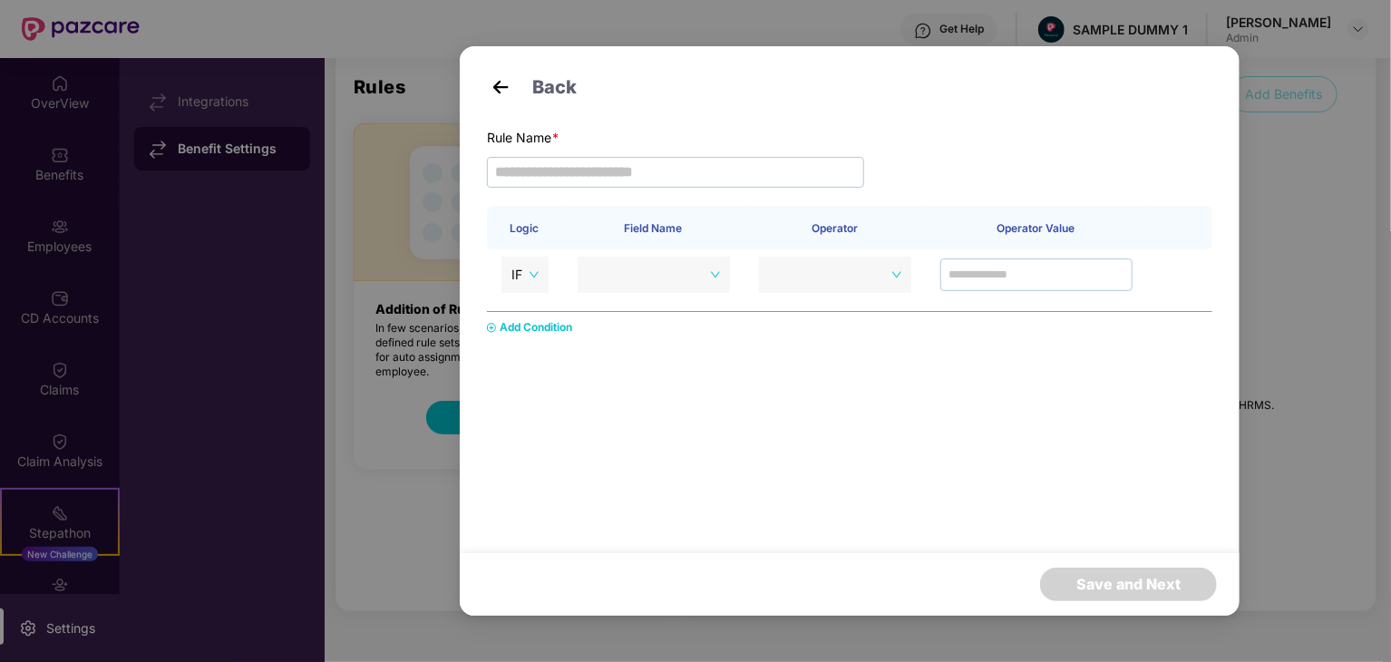
click at [548, 325] on div "Add Condition" at bounding box center [535, 327] width 73 height 17
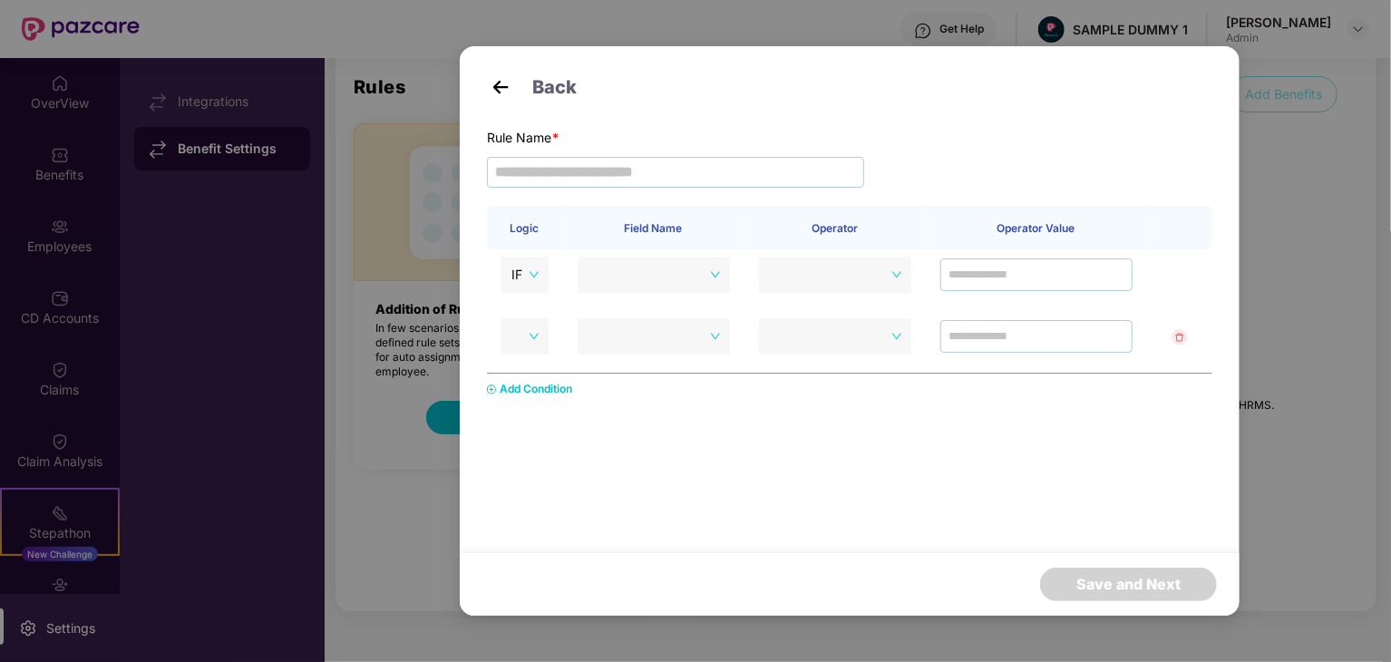
click at [749, 192] on div "Rule Name *" at bounding box center [849, 167] width 725 height 78
click at [790, 179] on input "text" at bounding box center [675, 172] width 377 height 31
type input "********"
click at [1183, 335] on img at bounding box center [1178, 336] width 15 height 15
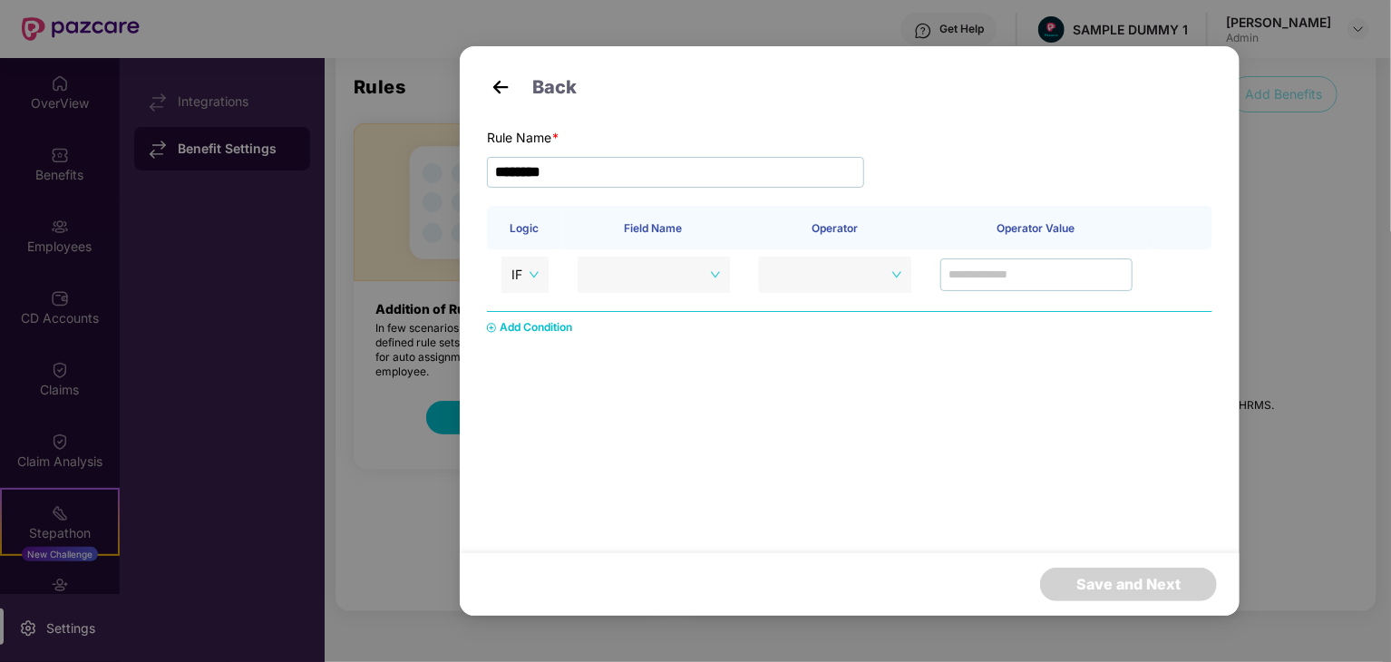
click at [1266, 330] on div "Back Rule Name * ******** Logic Field Name Operator Operator Value IF Add Condi…" at bounding box center [695, 331] width 1391 height 662
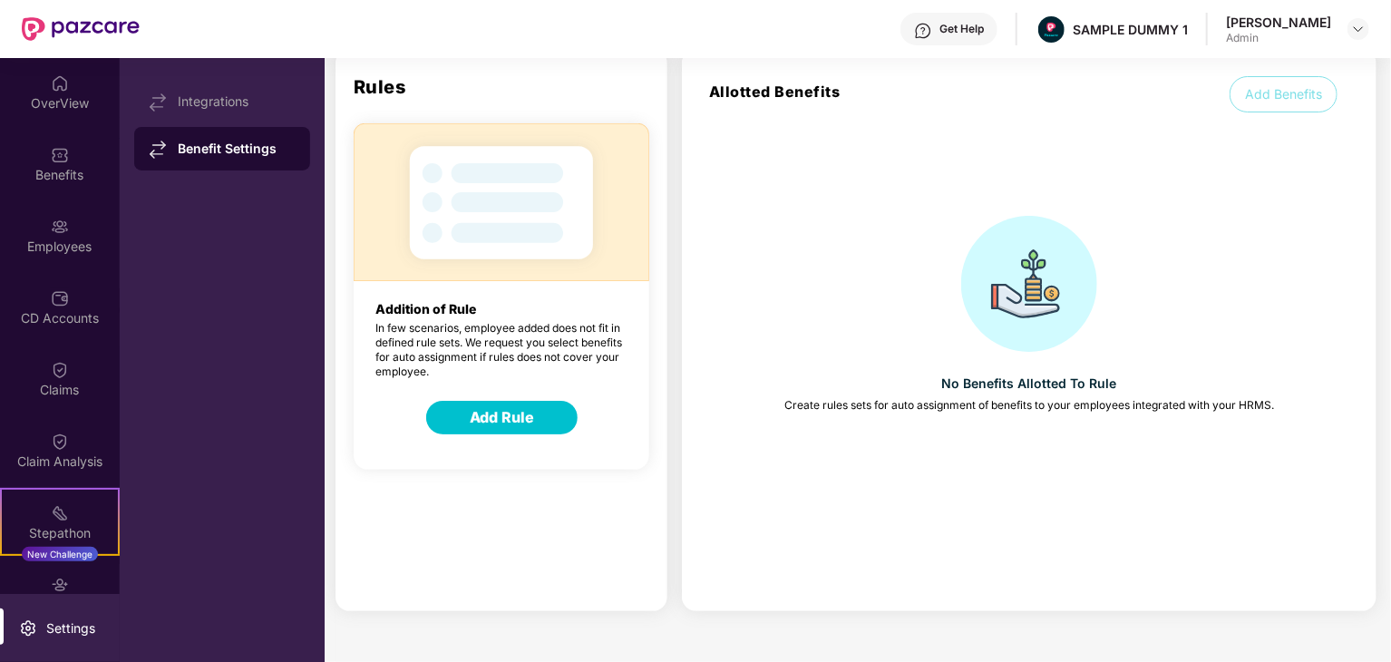
drag, startPoint x: 1248, startPoint y: 101, endPoint x: 562, endPoint y: 180, distance: 690.9
click at [1246, 102] on button "Add Benefits" at bounding box center [1283, 94] width 108 height 36
click at [207, 117] on div "Integrations" at bounding box center [222, 102] width 176 height 44
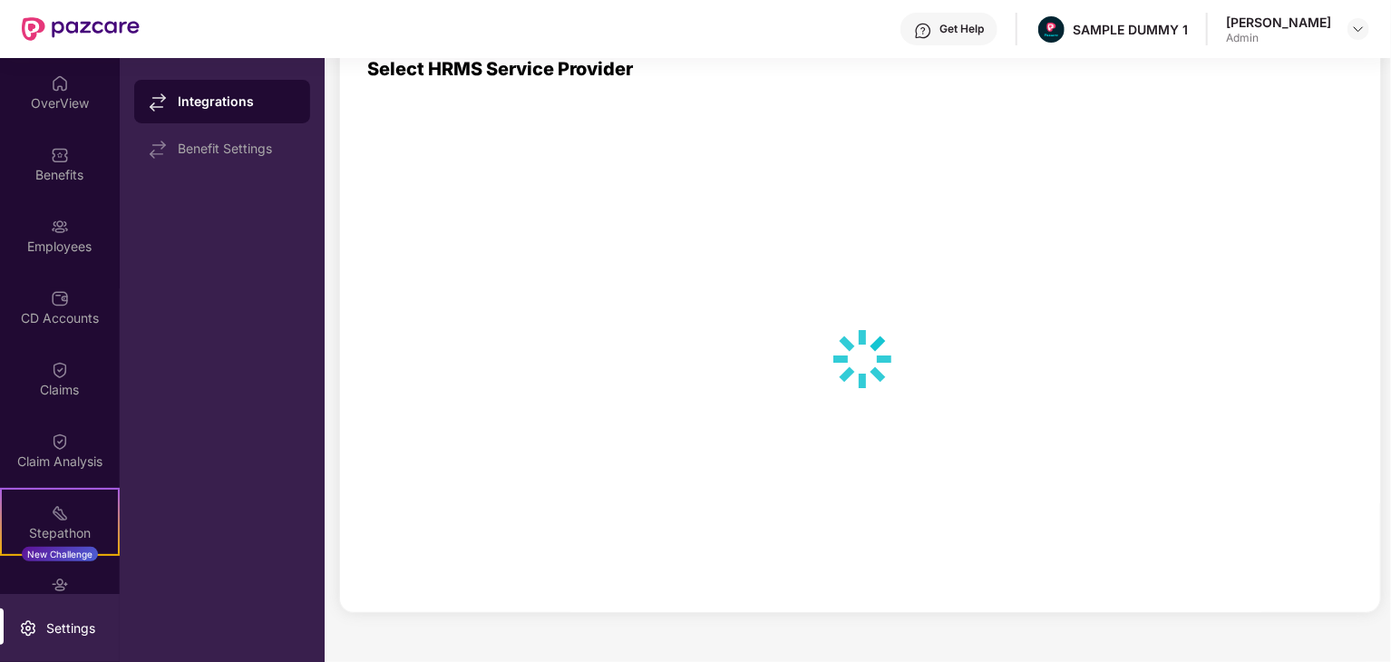
scroll to position [58, 0]
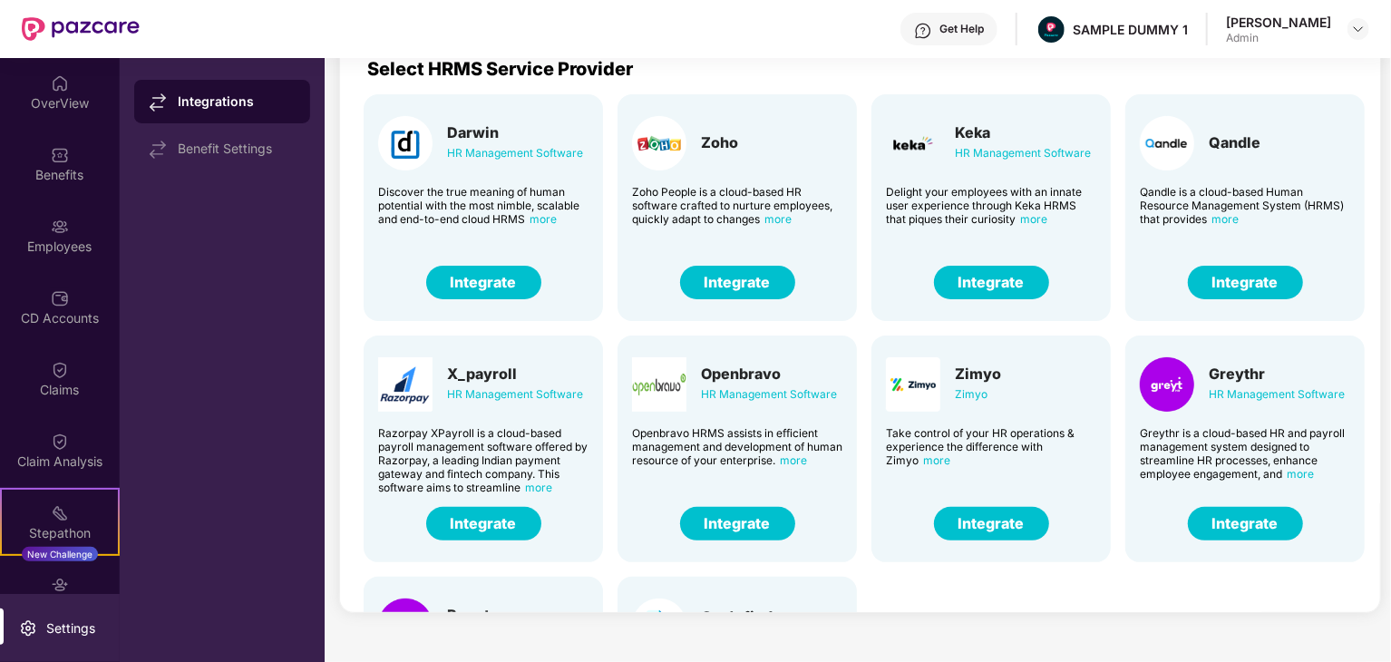
click at [480, 294] on button "Integrate" at bounding box center [483, 283] width 115 height 34
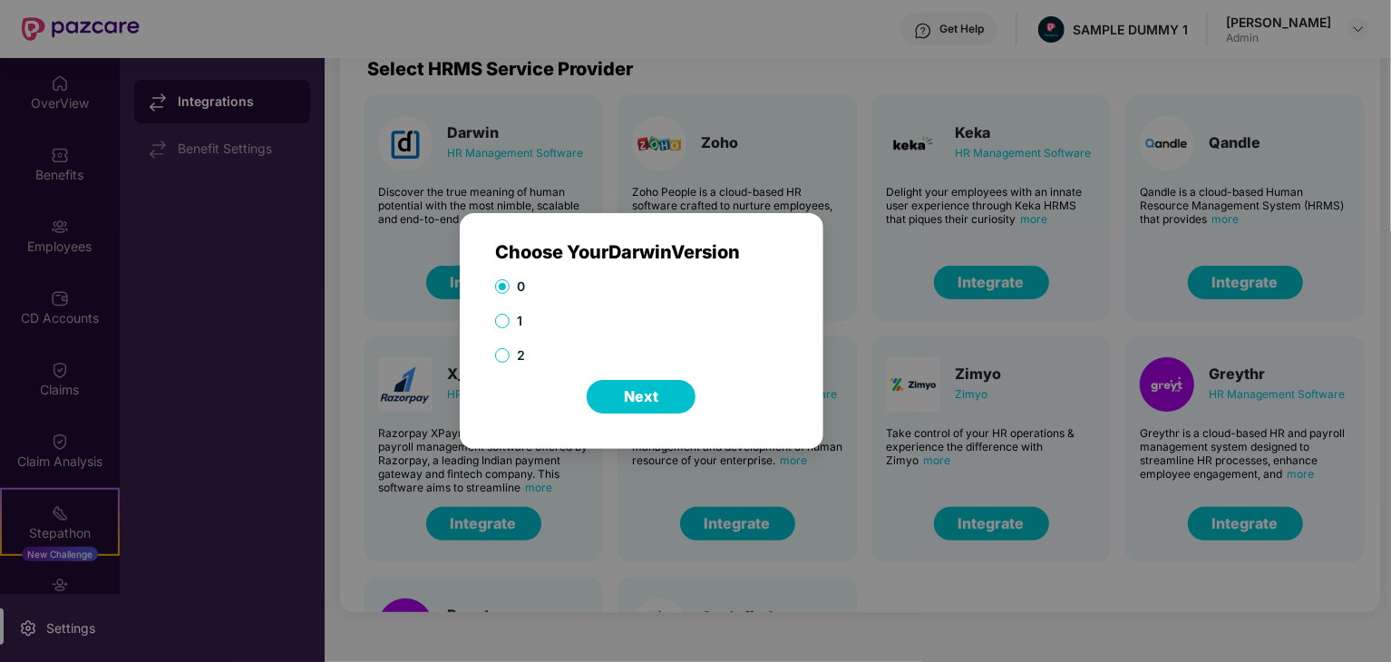
click at [629, 400] on button "Next" at bounding box center [641, 397] width 109 height 34
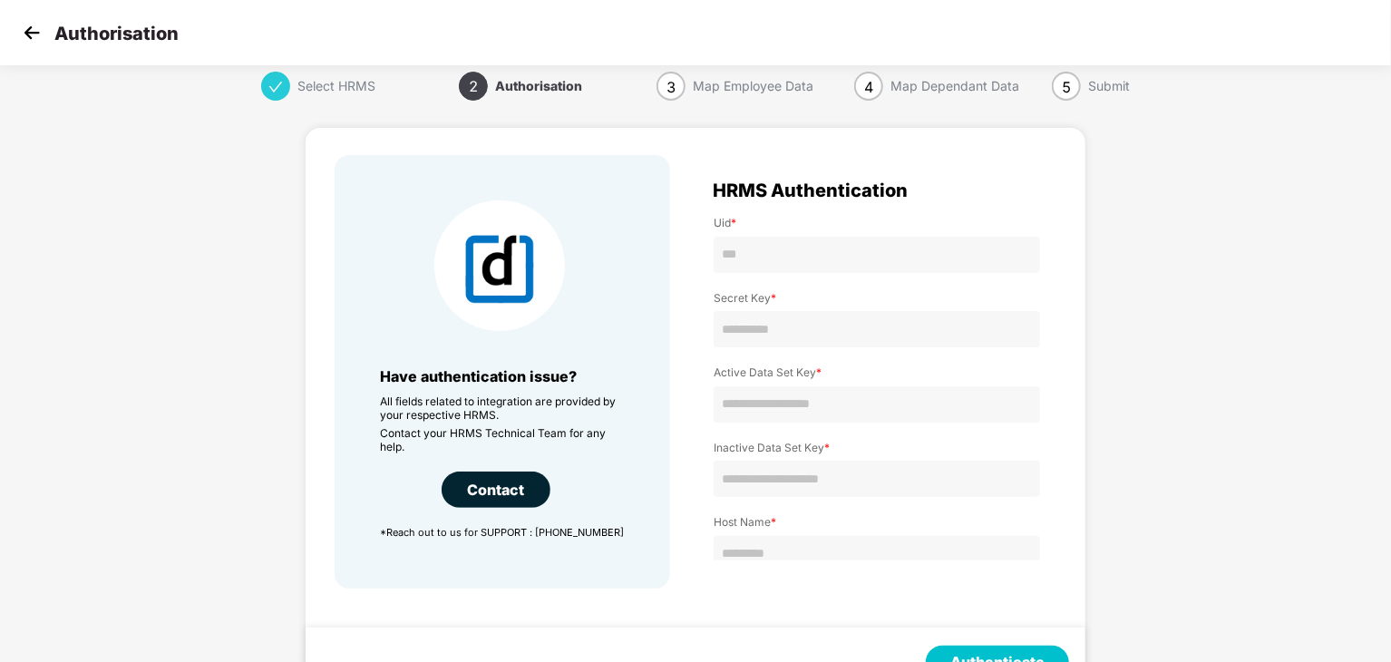
scroll to position [0, 0]
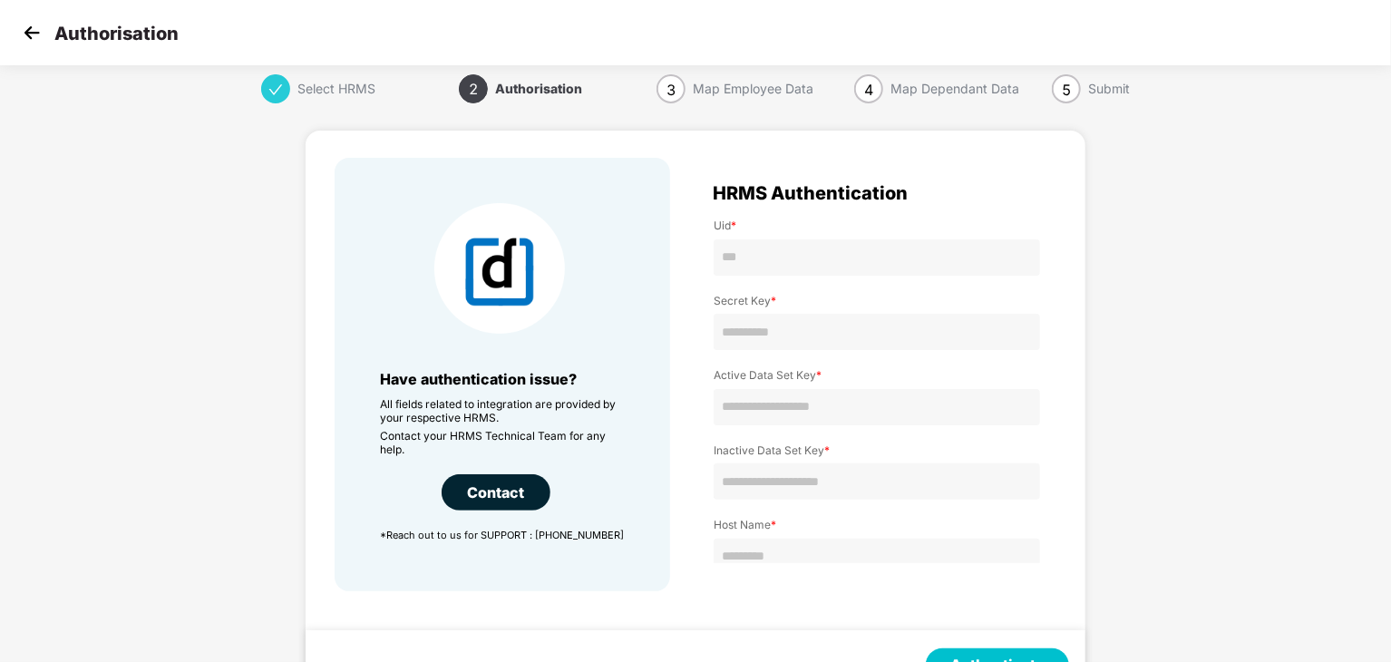
click at [744, 101] on div "Map Employee Data" at bounding box center [753, 88] width 121 height 29
click at [39, 37] on img at bounding box center [31, 32] width 27 height 27
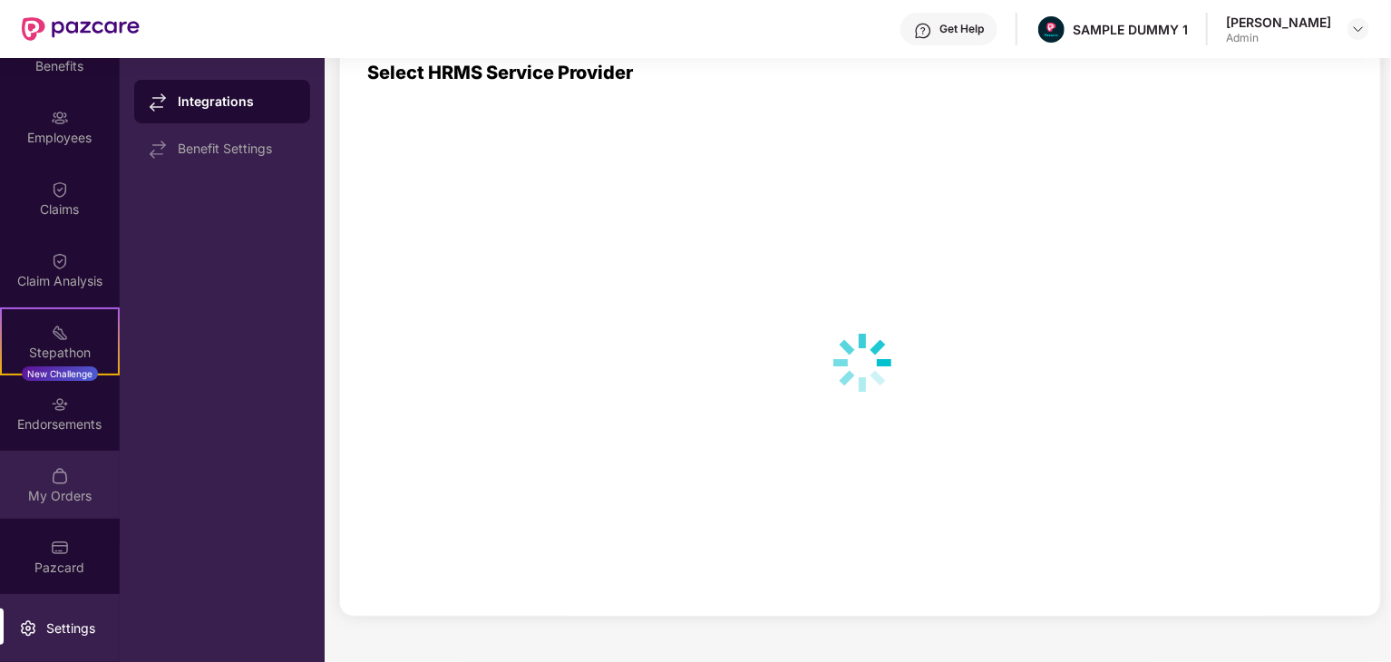
scroll to position [58, 0]
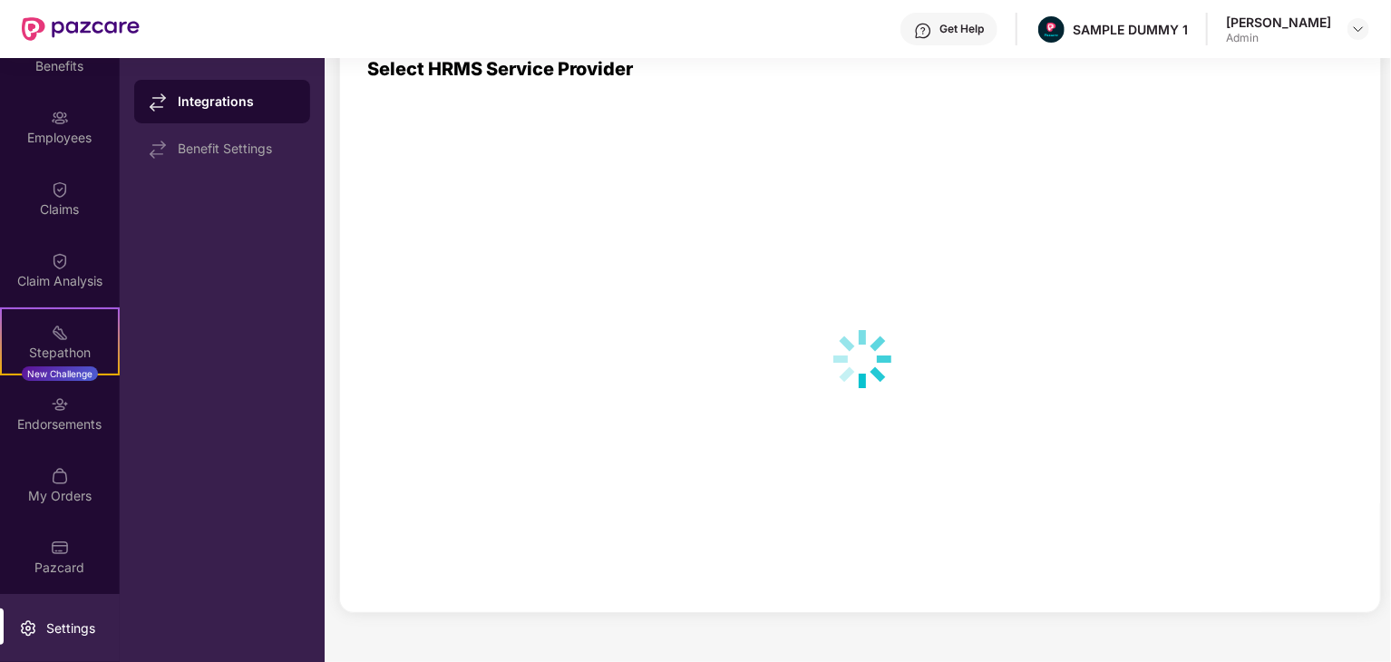
click at [57, 617] on div "Settings" at bounding box center [60, 628] width 120 height 68
click at [54, 559] on div "Pazcard" at bounding box center [60, 567] width 120 height 18
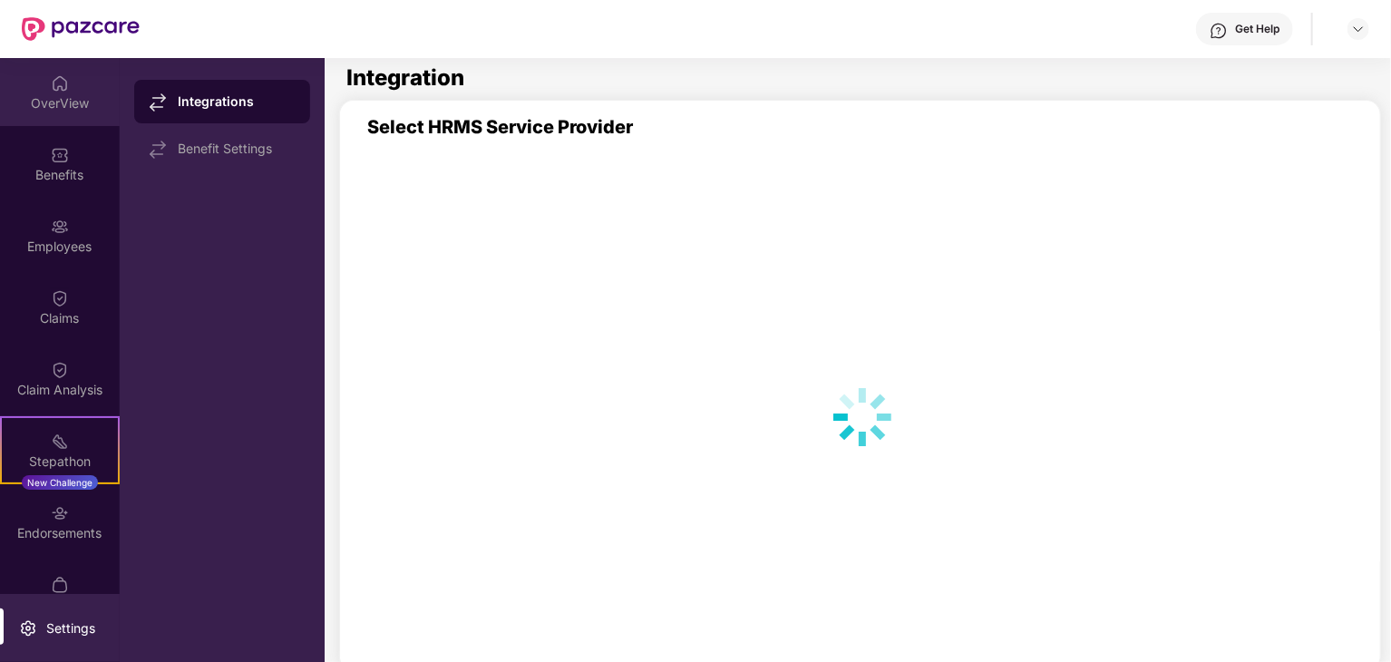
click at [44, 73] on div "OverView" at bounding box center [60, 92] width 120 height 68
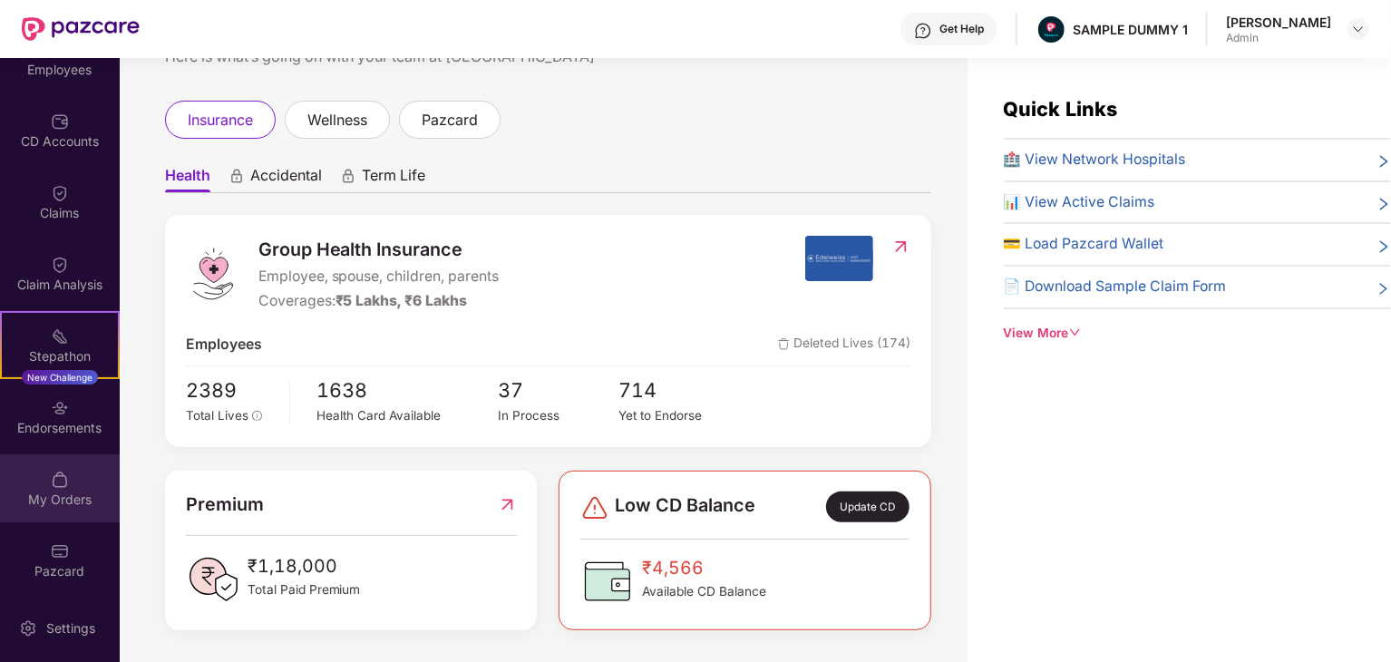
scroll to position [181, 0]
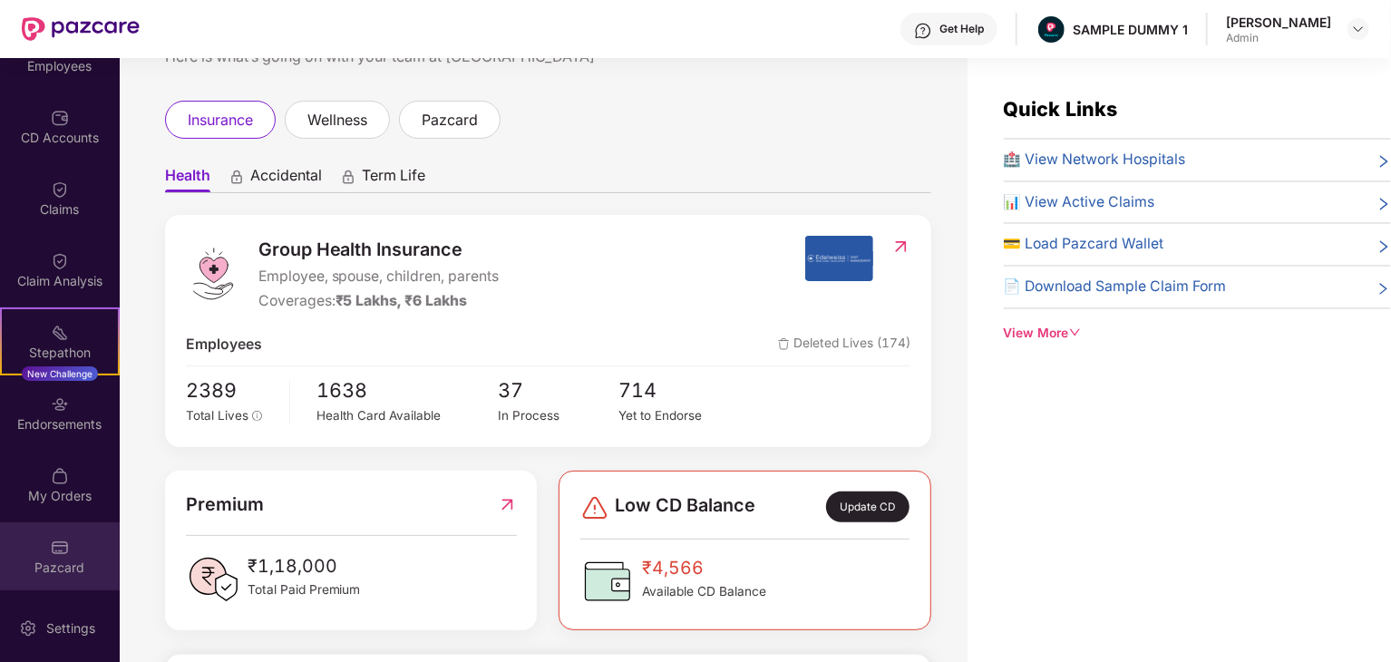
click at [80, 546] on div "Pazcard" at bounding box center [60, 556] width 120 height 68
